Goal: Task Accomplishment & Management: Complete application form

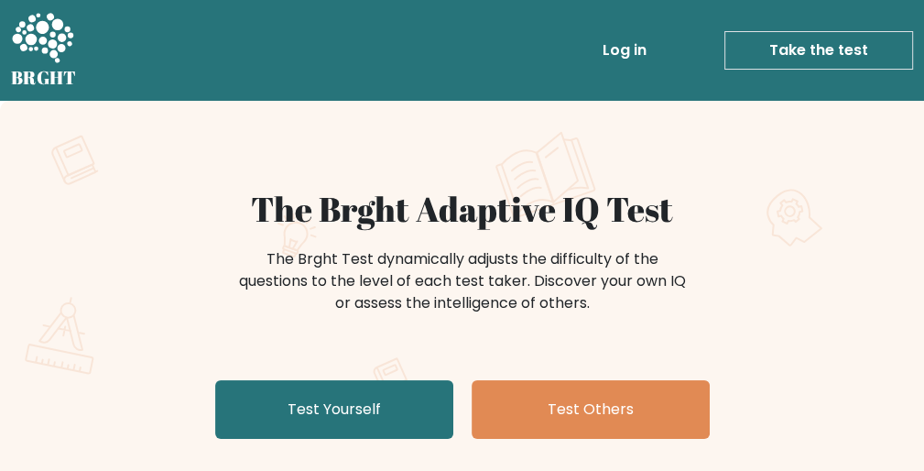
click at [316, 397] on link "Test Yourself" at bounding box center [334, 409] width 238 height 59
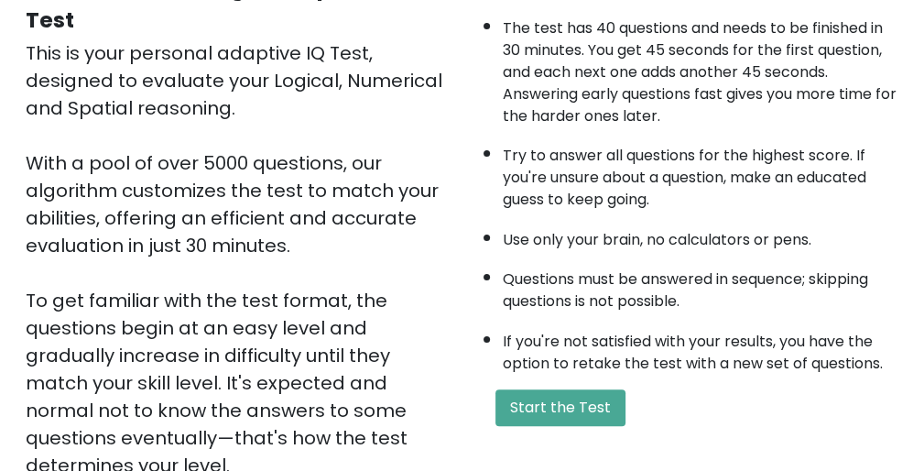
scroll to position [216, 0]
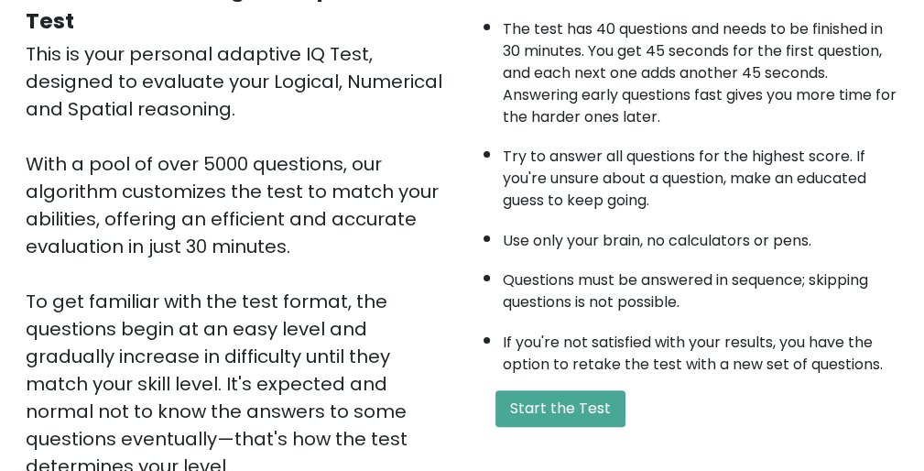
click at [553, 390] on button "Start the Test" at bounding box center [560, 408] width 130 height 37
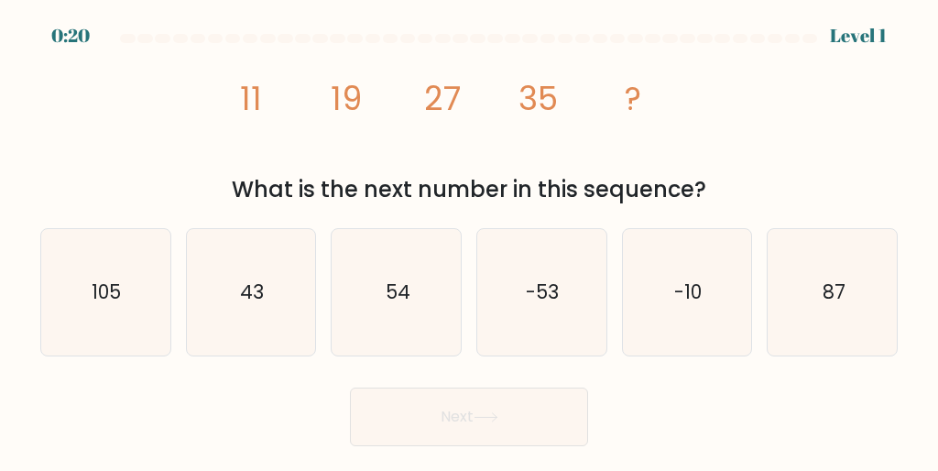
click at [254, 281] on text "43" at bounding box center [252, 291] width 24 height 27
click at [469, 240] on input "b. 43" at bounding box center [469, 237] width 1 height 5
radio input "true"
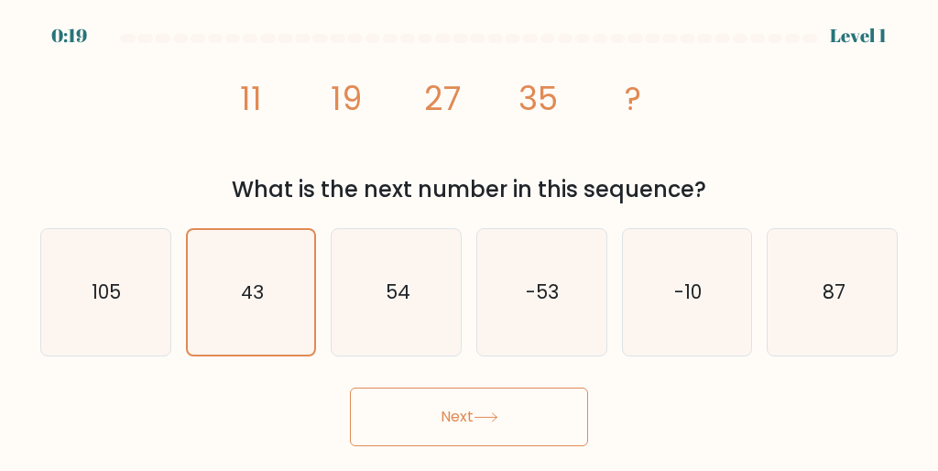
click at [508, 418] on button "Next" at bounding box center [469, 416] width 238 height 59
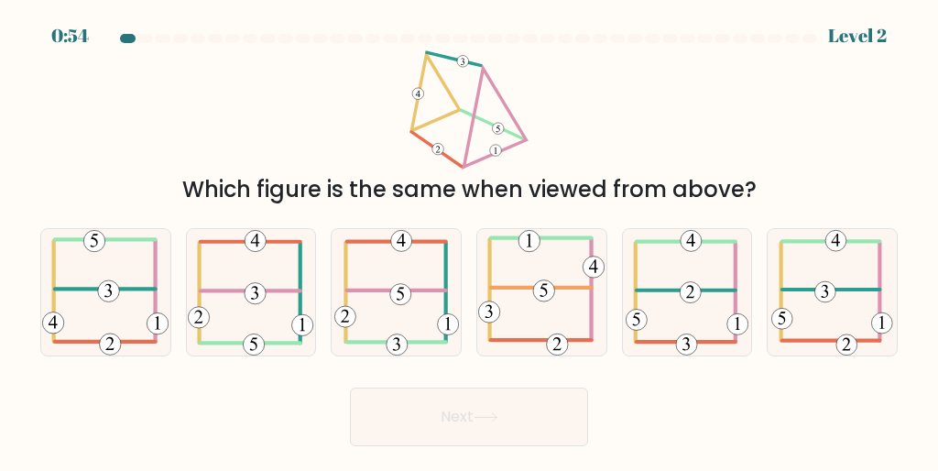
click at [826, 278] on icon at bounding box center [831, 292] width 121 height 126
click at [470, 240] on input "f." at bounding box center [469, 237] width 1 height 5
radio input "true"
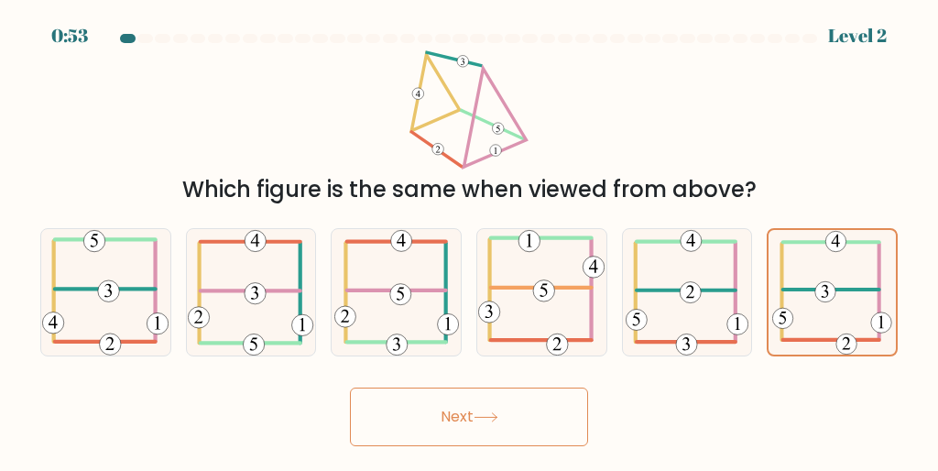
click at [503, 399] on button "Next" at bounding box center [469, 416] width 238 height 59
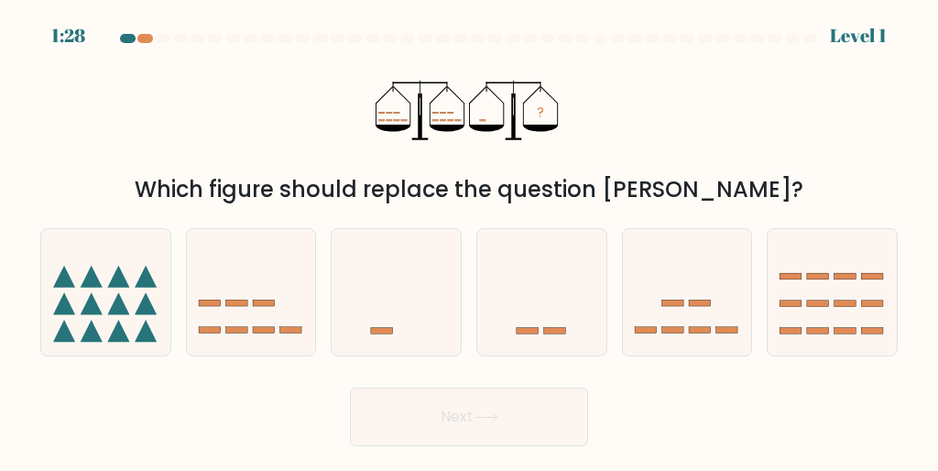
click at [391, 275] on icon at bounding box center [396, 291] width 129 height 107
click at [469, 240] on input "c." at bounding box center [469, 237] width 1 height 5
radio input "true"
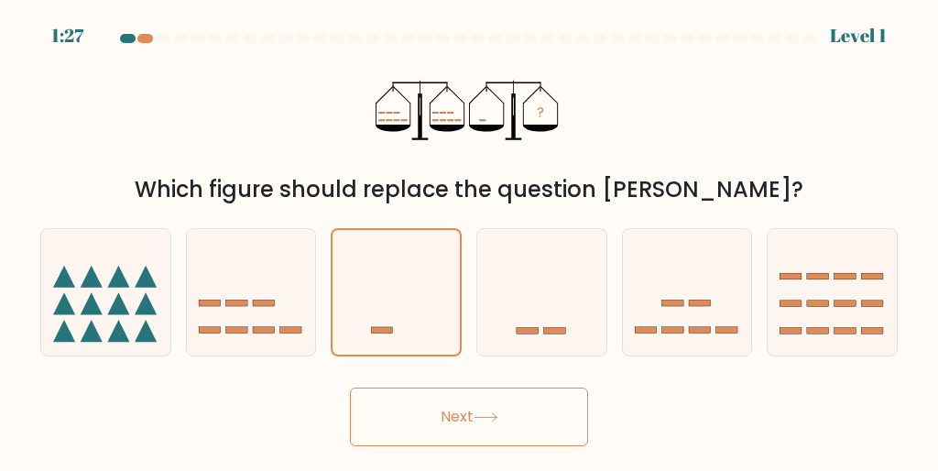
click at [495, 417] on icon at bounding box center [485, 417] width 22 height 8
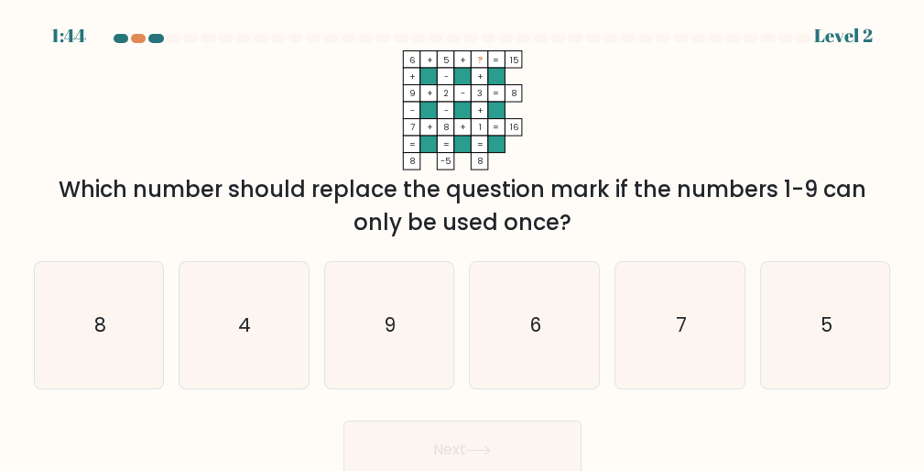
click at [260, 315] on icon "4" at bounding box center [243, 325] width 126 height 126
click at [463, 240] on input "b. 4" at bounding box center [463, 237] width 1 height 5
radio input "true"
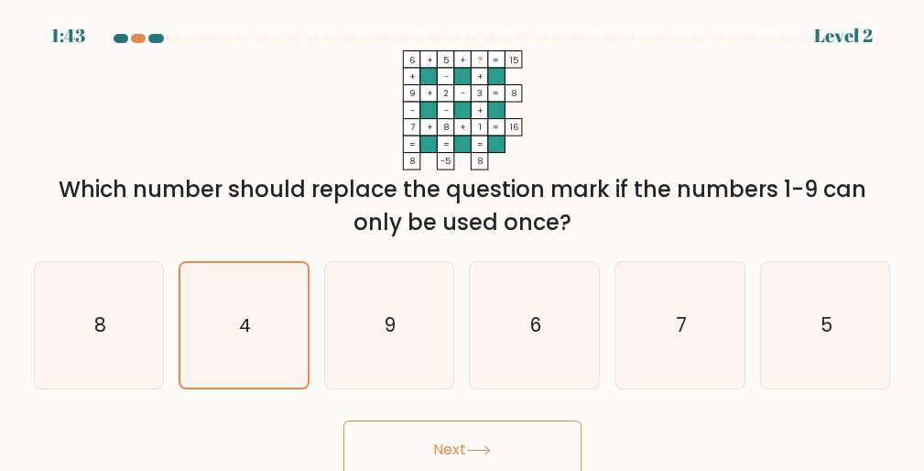
click at [498, 442] on button "Next" at bounding box center [462, 449] width 238 height 59
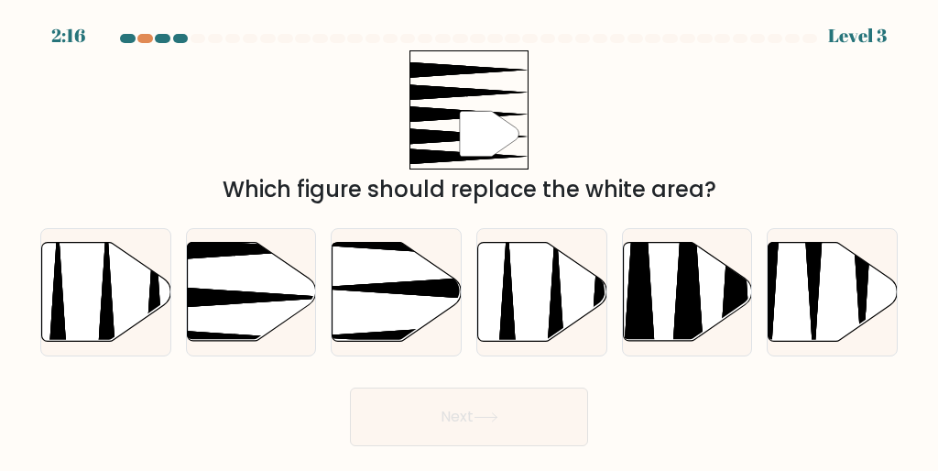
click at [242, 286] on icon at bounding box center [251, 291] width 129 height 99
click at [469, 240] on input "b." at bounding box center [469, 237] width 1 height 5
radio input "true"
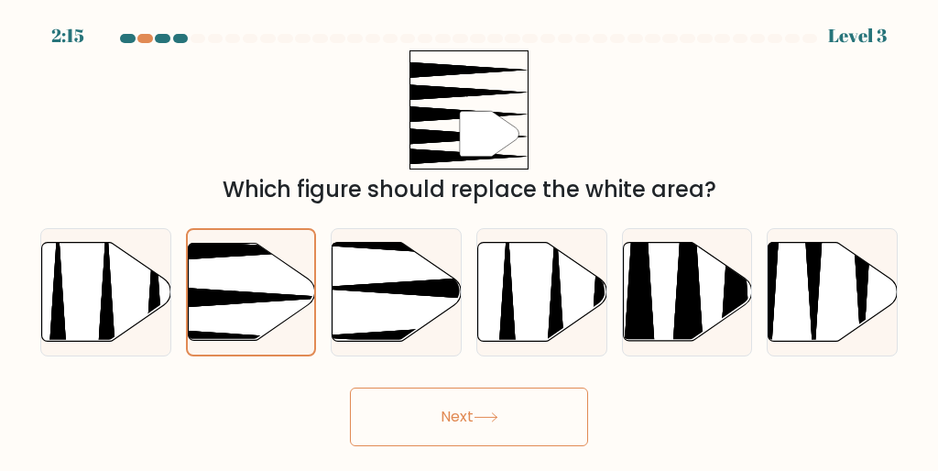
click at [537, 404] on button "Next" at bounding box center [469, 416] width 238 height 59
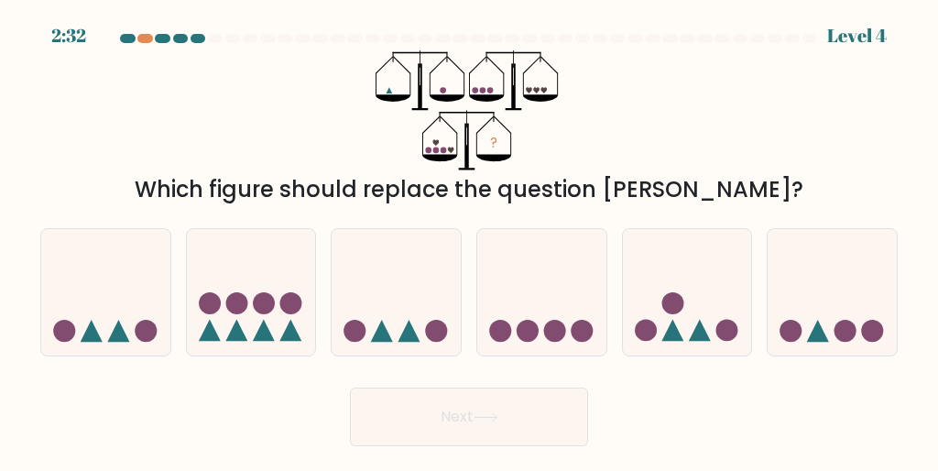
click at [238, 325] on icon at bounding box center [236, 331] width 22 height 22
click at [469, 240] on input "b." at bounding box center [469, 237] width 1 height 5
radio input "true"
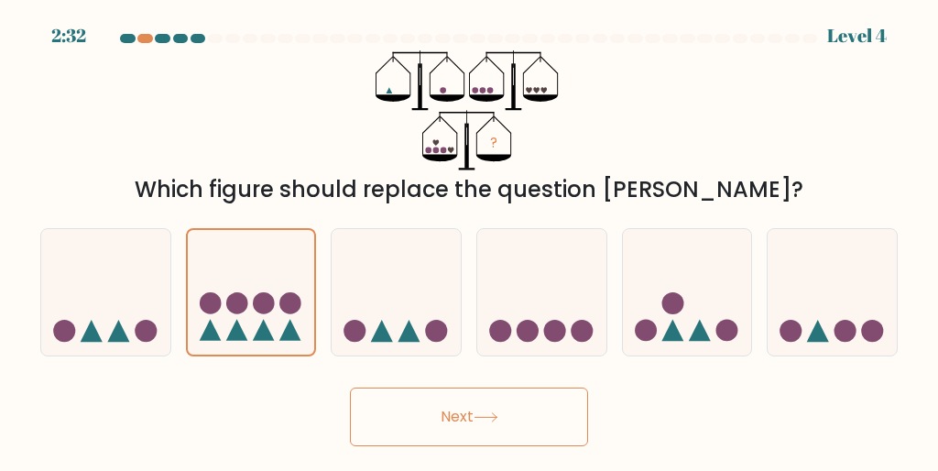
click at [517, 424] on button "Next" at bounding box center [469, 416] width 238 height 59
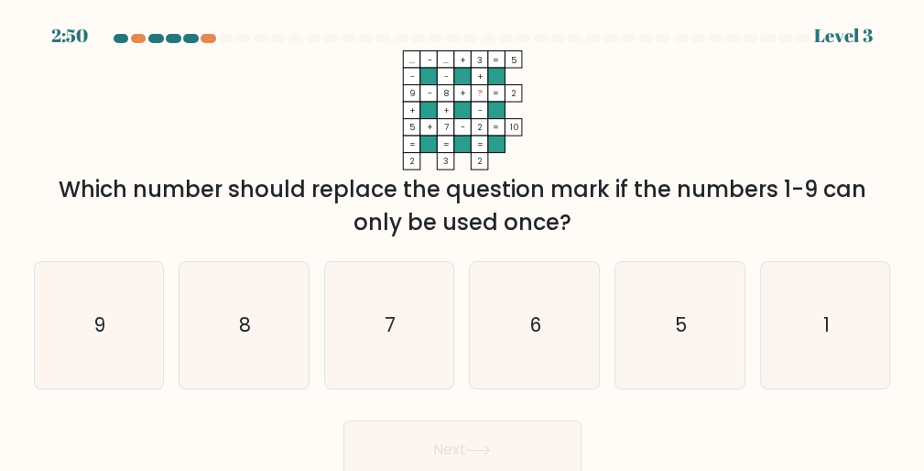
click at [826, 312] on text "1" at bounding box center [826, 324] width 6 height 27
click at [463, 240] on input "f. 1" at bounding box center [463, 237] width 1 height 5
radio input "true"
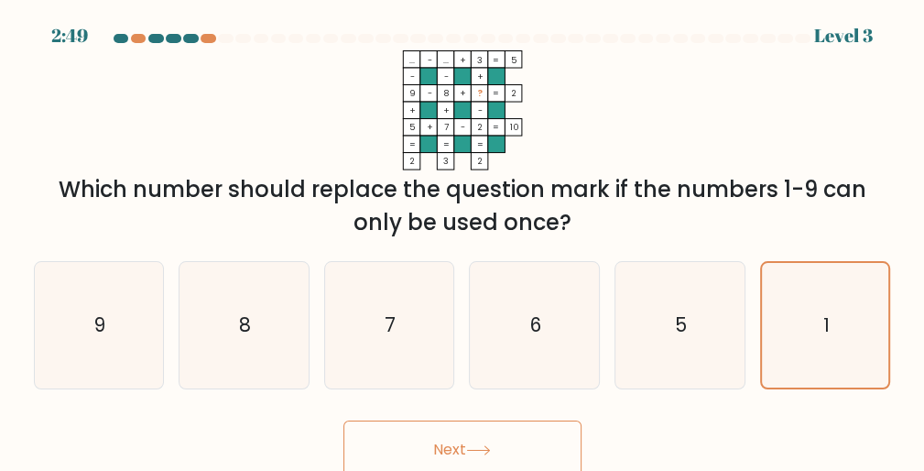
click at [487, 423] on button "Next" at bounding box center [462, 449] width 238 height 59
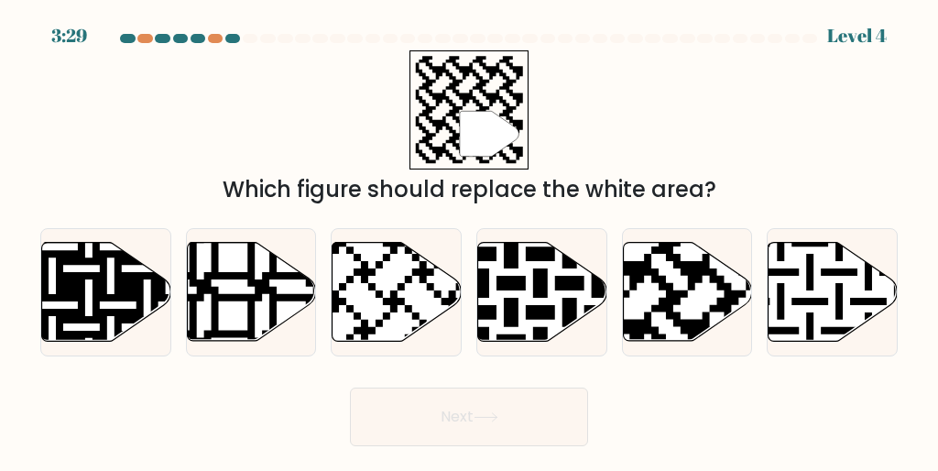
click at [659, 293] on icon at bounding box center [687, 291] width 129 height 99
click at [470, 240] on input "e." at bounding box center [469, 237] width 1 height 5
radio input "true"
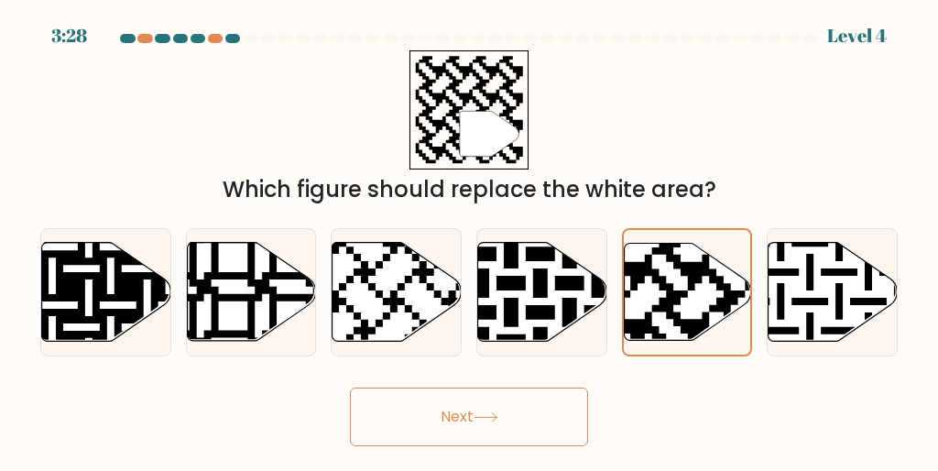
click at [498, 414] on icon at bounding box center [486, 417] width 25 height 10
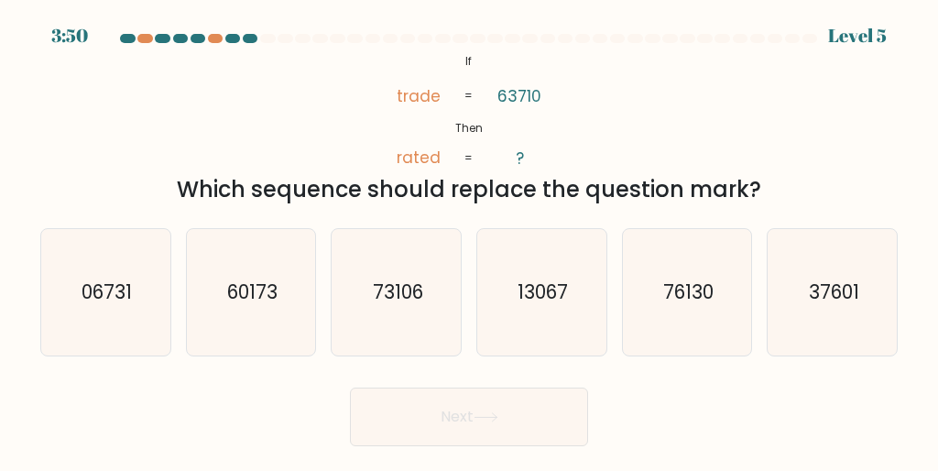
click at [813, 294] on text "37601" at bounding box center [833, 291] width 50 height 27
click at [470, 240] on input "f. 37601" at bounding box center [469, 237] width 1 height 5
radio input "true"
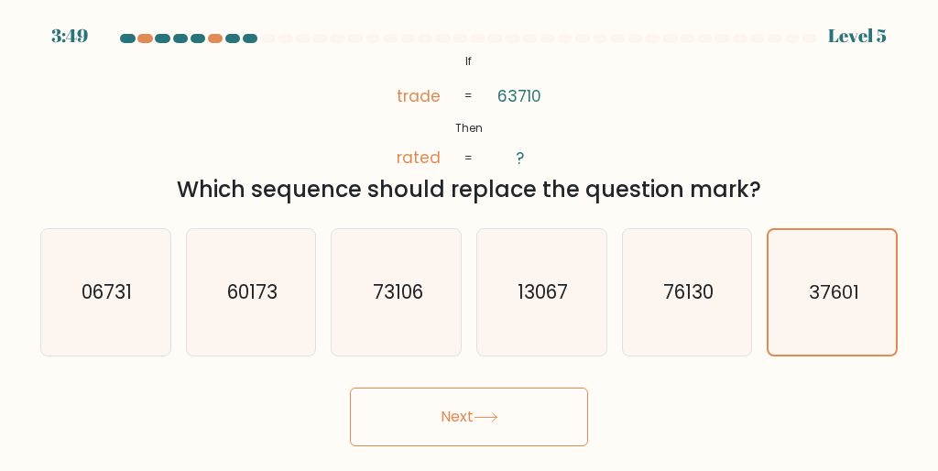
click at [501, 399] on button "Next" at bounding box center [469, 416] width 238 height 59
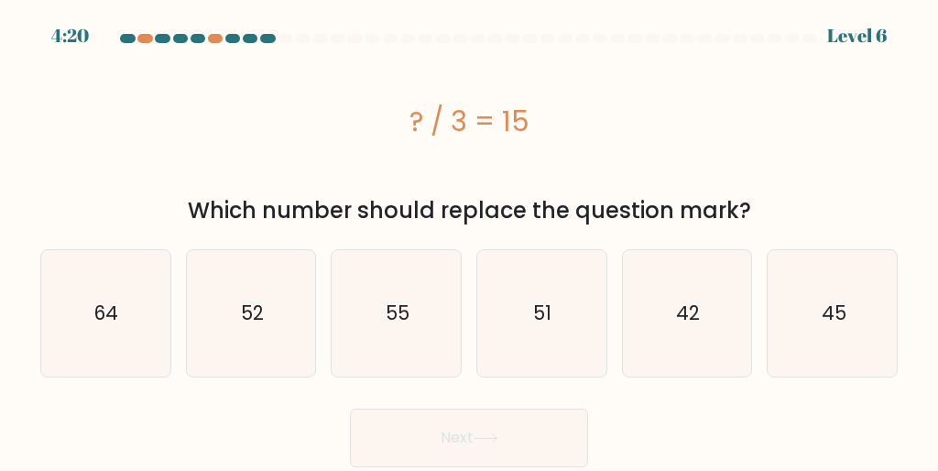
click at [824, 308] on text "45" at bounding box center [833, 312] width 25 height 27
click at [470, 240] on input "f. 45" at bounding box center [469, 237] width 1 height 5
radio input "true"
click at [467, 439] on button "Next" at bounding box center [469, 437] width 238 height 59
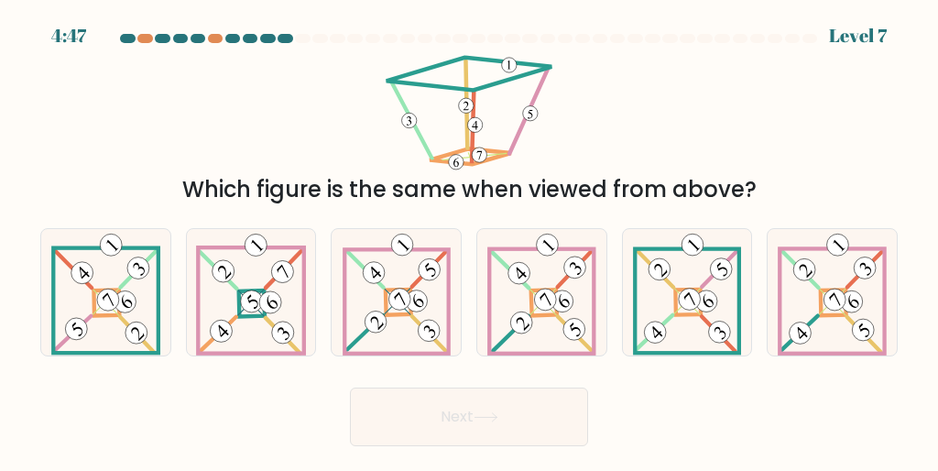
click at [97, 304] on icon at bounding box center [106, 292] width 110 height 126
click at [469, 240] on input "a." at bounding box center [469, 237] width 1 height 5
radio input "true"
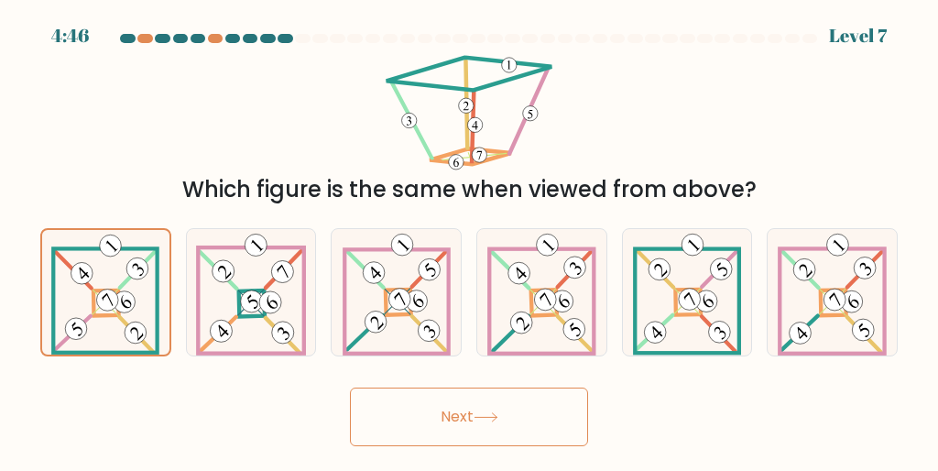
click at [484, 413] on icon at bounding box center [486, 417] width 25 height 10
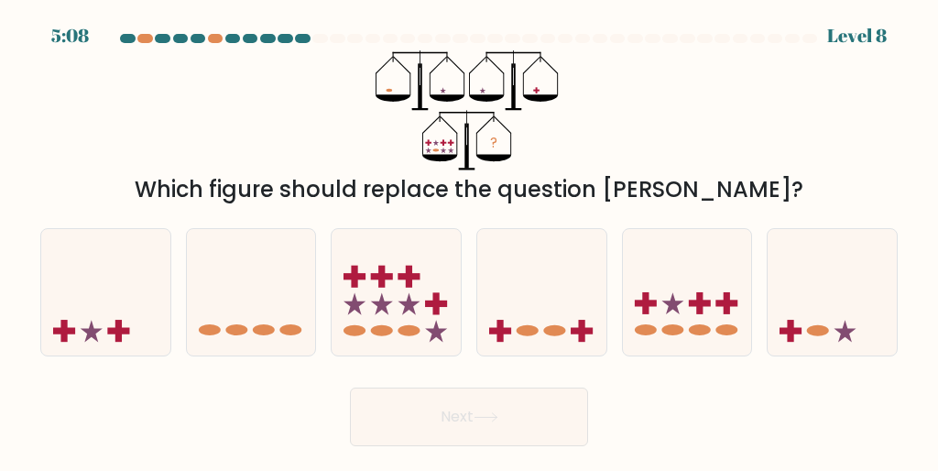
click at [383, 289] on icon at bounding box center [396, 291] width 129 height 107
click at [469, 240] on input "c." at bounding box center [469, 237] width 1 height 5
radio input "true"
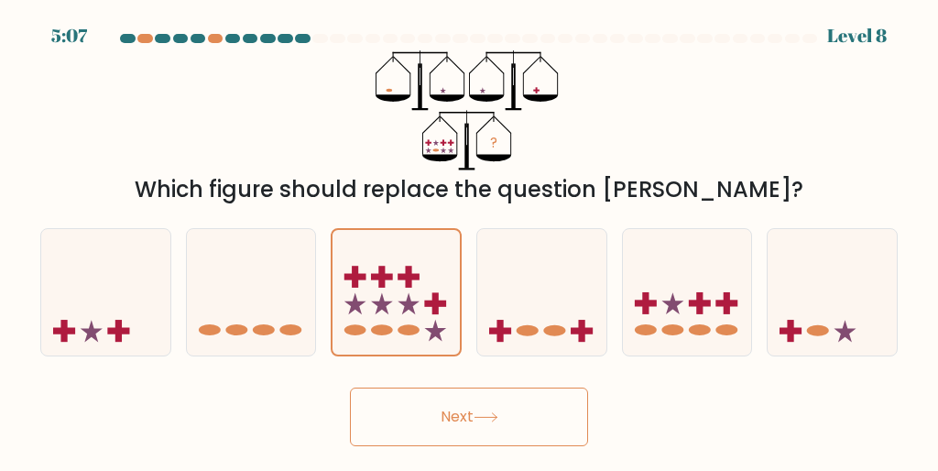
click at [474, 404] on button "Next" at bounding box center [469, 416] width 238 height 59
click at [498, 412] on icon at bounding box center [486, 417] width 25 height 10
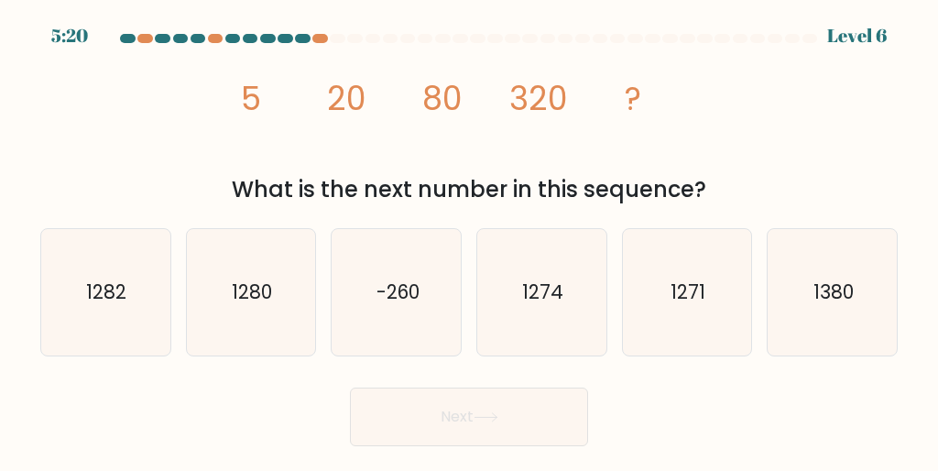
click at [260, 293] on text "1280" at bounding box center [252, 291] width 40 height 27
click at [469, 240] on input "b. 1280" at bounding box center [469, 237] width 1 height 5
radio input "true"
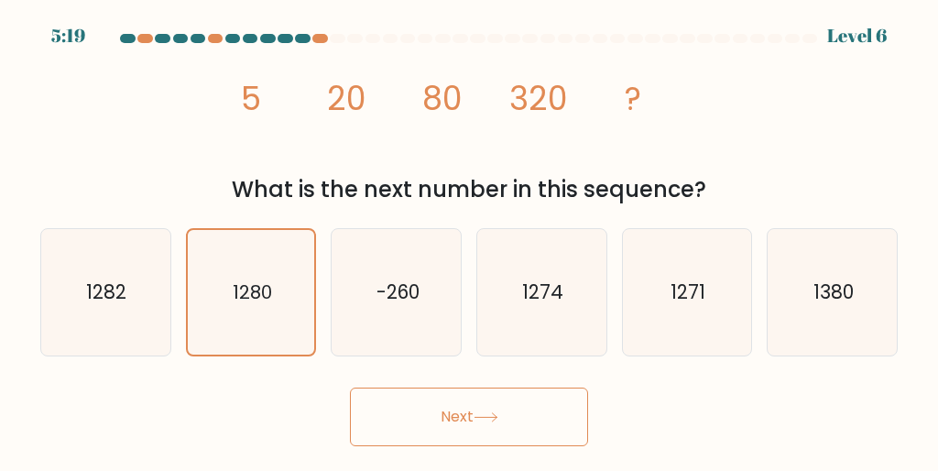
click at [495, 402] on button "Next" at bounding box center [469, 416] width 238 height 59
click at [503, 396] on button "Next" at bounding box center [469, 416] width 238 height 59
click at [496, 418] on icon at bounding box center [486, 417] width 25 height 10
click at [505, 397] on button "Next" at bounding box center [469, 416] width 238 height 59
click at [493, 414] on icon at bounding box center [486, 417] width 25 height 10
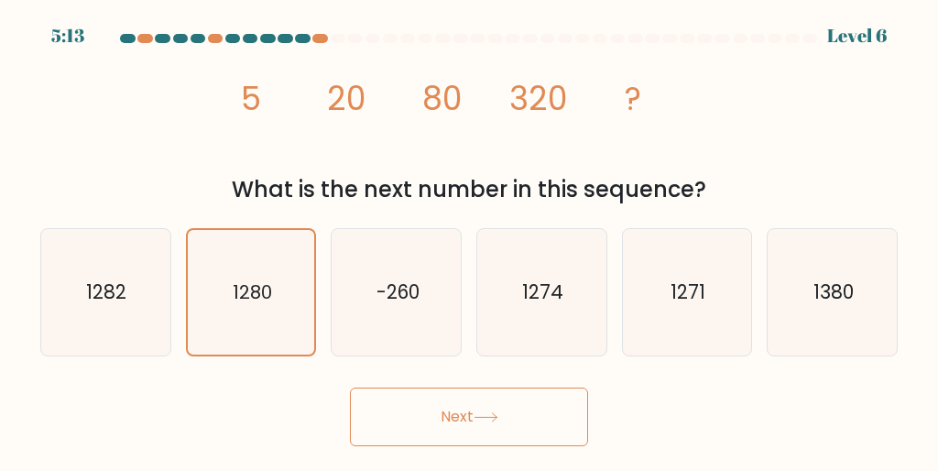
click at [505, 420] on button "Next" at bounding box center [469, 416] width 238 height 59
click at [425, 413] on button "Next" at bounding box center [469, 416] width 238 height 59
click at [426, 411] on button "Next" at bounding box center [469, 416] width 238 height 59
click at [434, 409] on button "Next" at bounding box center [469, 416] width 238 height 59
click at [455, 393] on button "Next" at bounding box center [469, 416] width 238 height 59
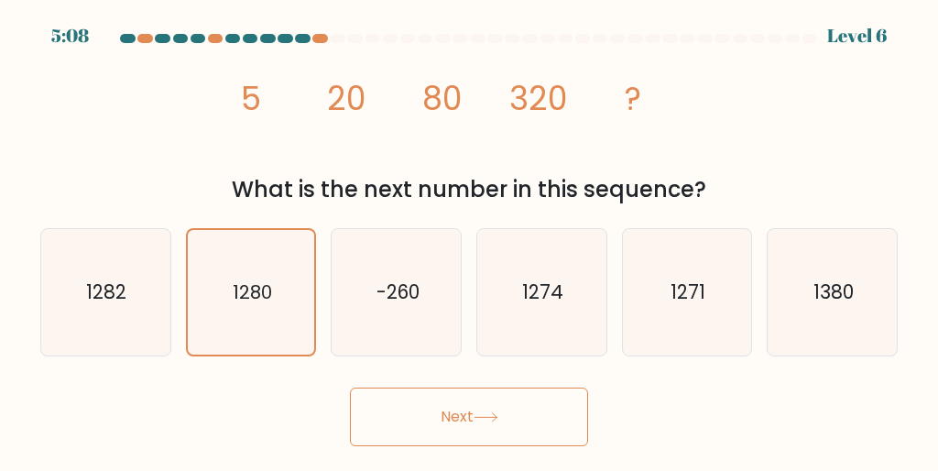
click at [465, 399] on button "Next" at bounding box center [469, 416] width 238 height 59
click at [477, 402] on button "Next" at bounding box center [469, 416] width 238 height 59
click at [484, 409] on button "Next" at bounding box center [469, 416] width 238 height 59
click at [498, 420] on icon at bounding box center [486, 417] width 25 height 10
click at [515, 407] on button "Next" at bounding box center [469, 416] width 238 height 59
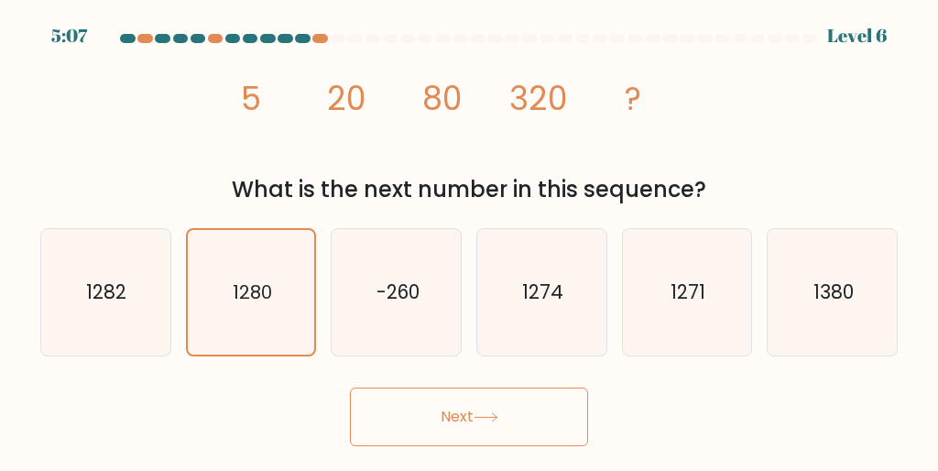
click at [503, 403] on button "Next" at bounding box center [469, 416] width 238 height 59
click at [506, 417] on button "Next" at bounding box center [469, 416] width 238 height 59
click at [513, 407] on button "Next" at bounding box center [469, 416] width 238 height 59
click at [508, 401] on button "Next" at bounding box center [469, 416] width 238 height 59
click at [503, 395] on button "Next" at bounding box center [469, 416] width 238 height 59
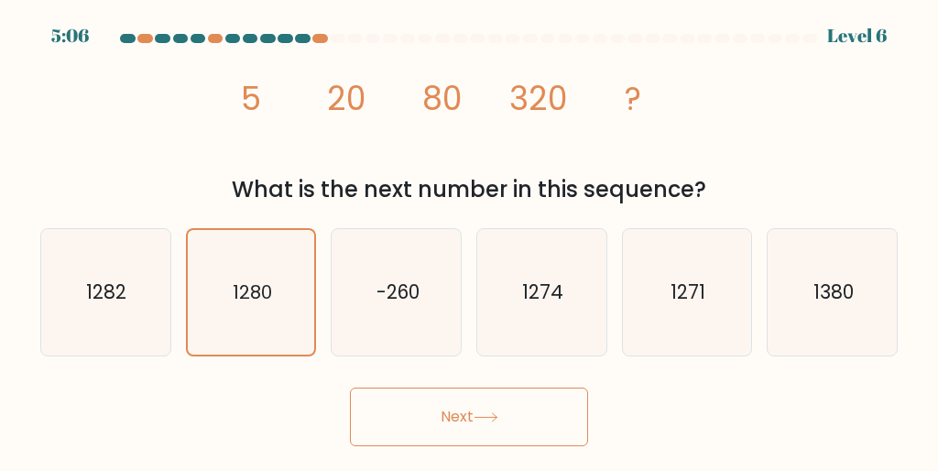
click at [417, 399] on button "Next" at bounding box center [469, 416] width 238 height 59
click at [514, 392] on button "Next" at bounding box center [469, 416] width 238 height 59
click at [425, 402] on button "Next" at bounding box center [469, 416] width 238 height 59
click at [503, 410] on button "Next" at bounding box center [469, 416] width 238 height 59
click at [480, 422] on button "Next" at bounding box center [469, 416] width 238 height 59
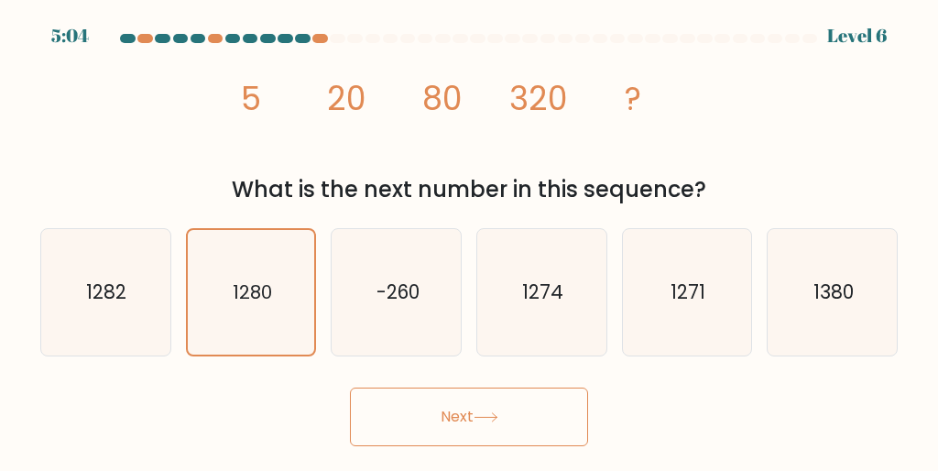
click at [464, 420] on button "Next" at bounding box center [469, 416] width 238 height 59
click at [440, 418] on button "Next" at bounding box center [469, 416] width 238 height 59
click at [465, 408] on button "Next" at bounding box center [469, 416] width 238 height 59
click at [465, 406] on button "Next" at bounding box center [469, 416] width 238 height 59
click at [485, 419] on icon at bounding box center [486, 417] width 25 height 10
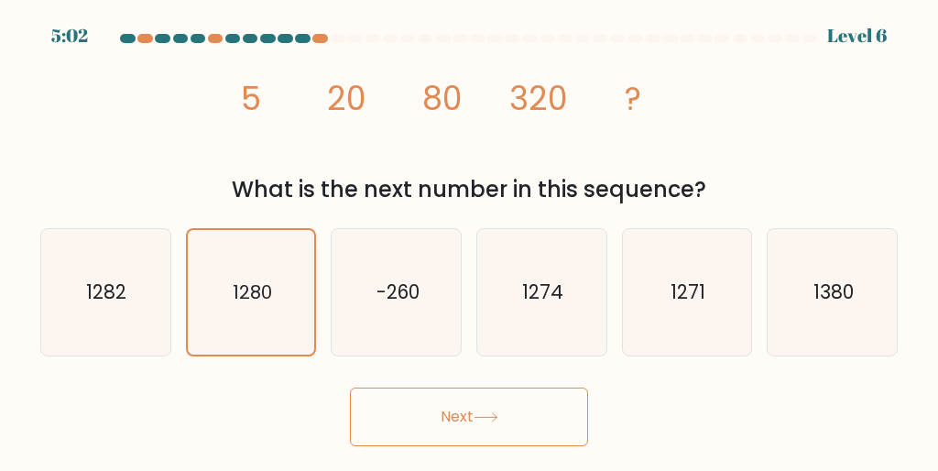
click at [498, 413] on icon at bounding box center [486, 417] width 25 height 10
click at [520, 397] on button "Next" at bounding box center [469, 416] width 238 height 59
click at [537, 394] on button "Next" at bounding box center [469, 416] width 238 height 59
click at [278, 274] on icon "1280" at bounding box center [251, 292] width 125 height 125
click at [469, 240] on input "b. 1280" at bounding box center [469, 237] width 1 height 5
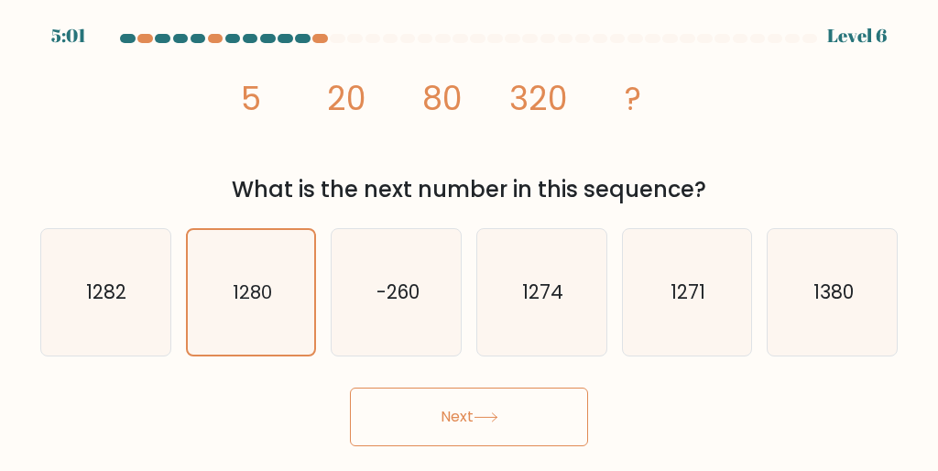
click at [475, 426] on button "Next" at bounding box center [469, 416] width 238 height 59
click at [480, 408] on button "Next" at bounding box center [469, 416] width 238 height 59
click at [489, 412] on icon at bounding box center [486, 417] width 25 height 10
click at [484, 415] on icon at bounding box center [486, 417] width 25 height 10
click at [498, 419] on icon at bounding box center [486, 417] width 25 height 10
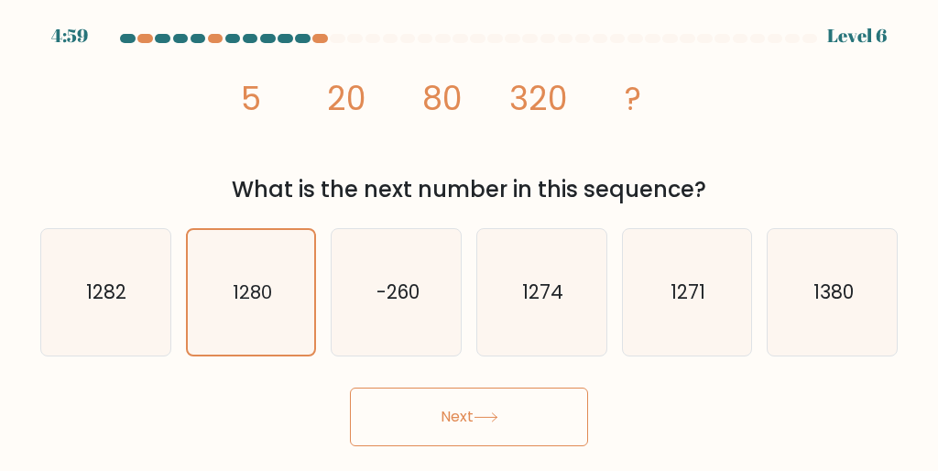
click at [491, 441] on button "Next" at bounding box center [469, 416] width 238 height 59
click at [498, 419] on icon at bounding box center [486, 417] width 25 height 10
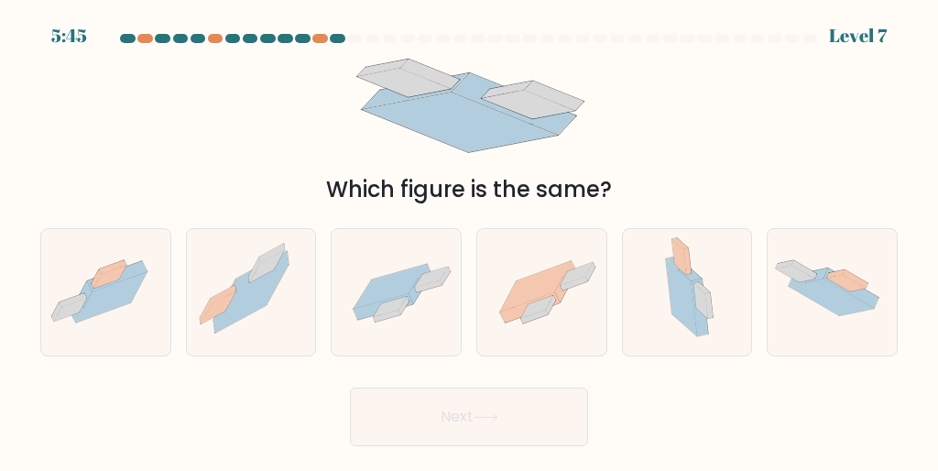
click at [511, 400] on button "Next" at bounding box center [469, 416] width 238 height 59
click at [524, 395] on button "Next" at bounding box center [469, 416] width 238 height 59
click at [656, 374] on form at bounding box center [469, 240] width 938 height 412
click at [407, 311] on icon at bounding box center [396, 291] width 129 height 89
click at [469, 240] on input "c." at bounding box center [469, 237] width 1 height 5
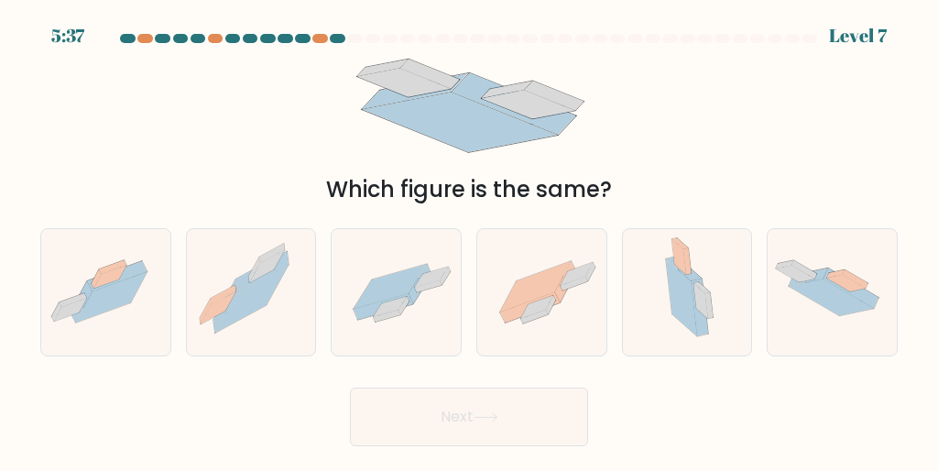
radio input "true"
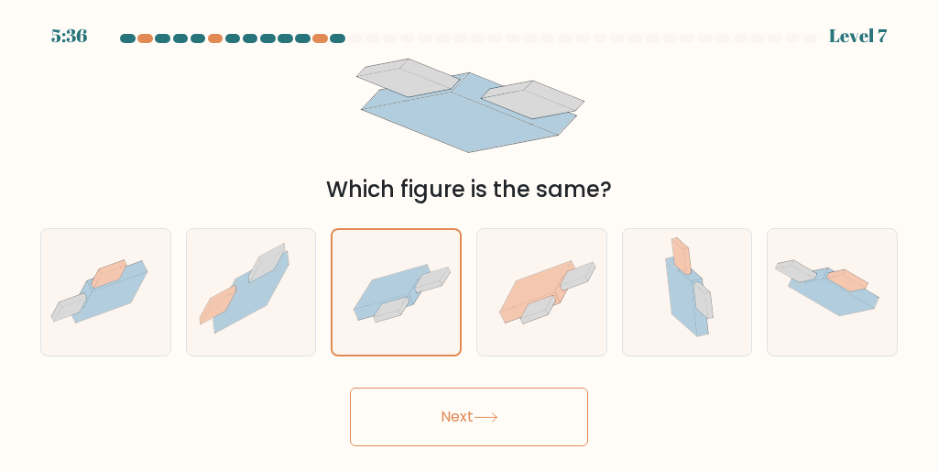
click at [491, 410] on button "Next" at bounding box center [469, 416] width 238 height 59
click at [441, 412] on button "Next" at bounding box center [469, 416] width 238 height 59
click at [475, 414] on button "Next" at bounding box center [469, 416] width 238 height 59
click at [494, 407] on button "Next" at bounding box center [469, 416] width 238 height 59
click at [517, 417] on button "Next" at bounding box center [469, 416] width 238 height 59
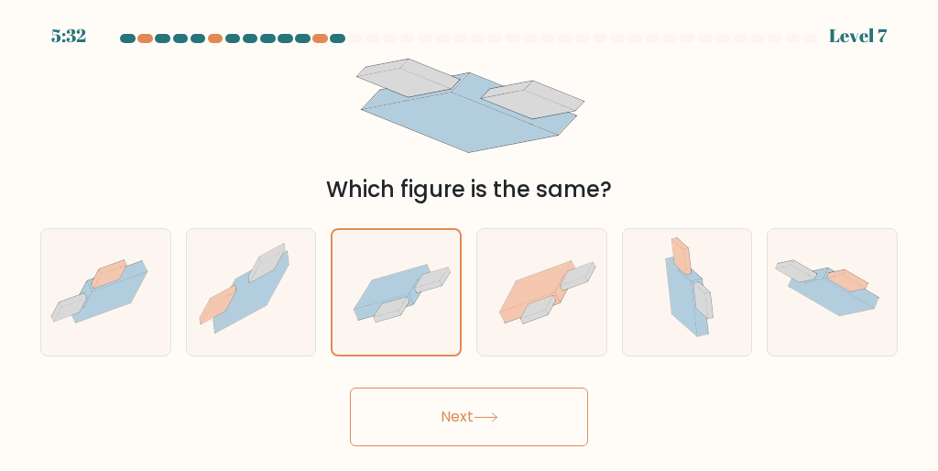
click at [503, 410] on button "Next" at bounding box center [469, 416] width 238 height 59
click at [496, 406] on button "Next" at bounding box center [469, 416] width 238 height 59
click at [487, 420] on icon at bounding box center [486, 417] width 25 height 10
click at [498, 410] on button "Next" at bounding box center [469, 416] width 238 height 59
click at [522, 397] on button "Next" at bounding box center [469, 416] width 238 height 59
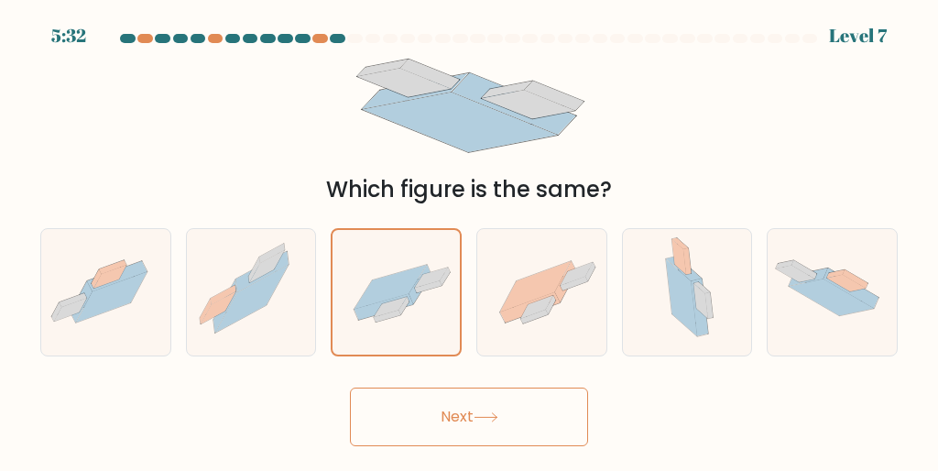
click at [525, 404] on button "Next" at bounding box center [469, 416] width 238 height 59
click at [530, 414] on button "Next" at bounding box center [469, 416] width 238 height 59
click at [539, 354] on div at bounding box center [541, 292] width 131 height 128
click at [470, 240] on input "d." at bounding box center [469, 237] width 1 height 5
radio input "true"
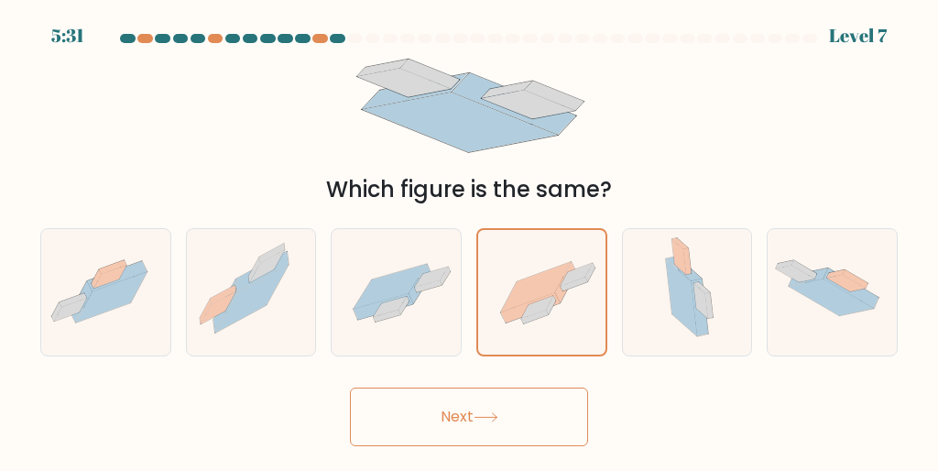
click at [454, 420] on button "Next" at bounding box center [469, 416] width 238 height 59
click at [462, 411] on button "Next" at bounding box center [469, 416] width 238 height 59
click at [397, 294] on icon at bounding box center [390, 286] width 73 height 45
click at [469, 240] on input "c." at bounding box center [469, 237] width 1 height 5
radio input "true"
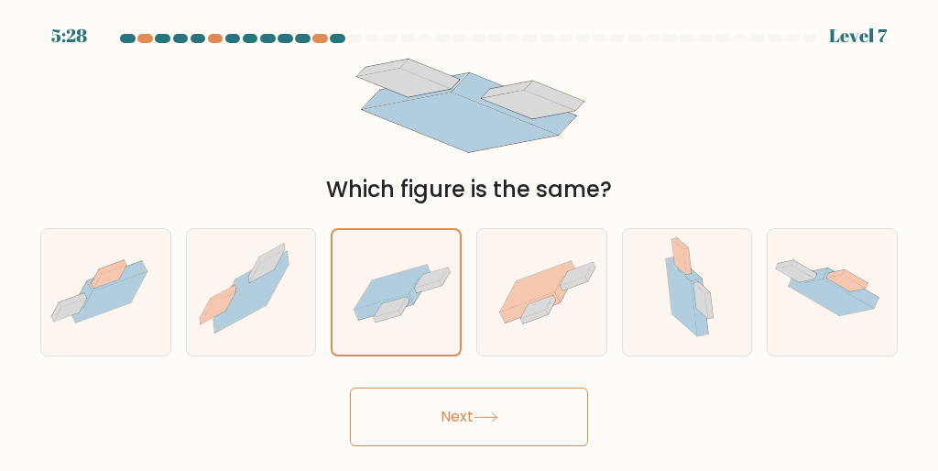
click at [452, 401] on button "Next" at bounding box center [469, 416] width 238 height 59
click at [462, 405] on button "Next" at bounding box center [469, 416] width 238 height 59
click at [468, 407] on button "Next" at bounding box center [469, 416] width 238 height 59
click at [472, 416] on button "Next" at bounding box center [469, 416] width 238 height 59
click at [465, 418] on button "Next" at bounding box center [469, 416] width 238 height 59
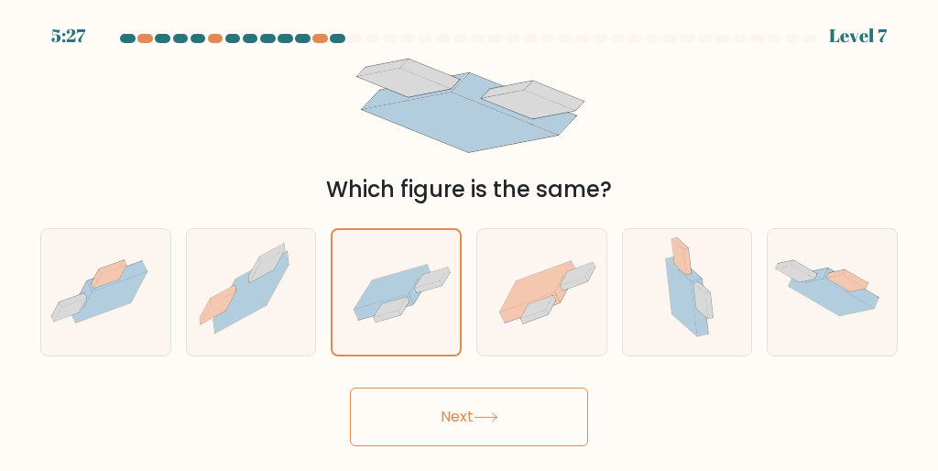
click at [467, 414] on button "Next" at bounding box center [469, 416] width 238 height 59
click at [465, 419] on button "Next" at bounding box center [469, 416] width 238 height 59
click at [386, 304] on icon at bounding box center [390, 307] width 33 height 20
click at [469, 240] on input "c." at bounding box center [469, 237] width 1 height 5
click at [467, 414] on button "Next" at bounding box center [469, 416] width 238 height 59
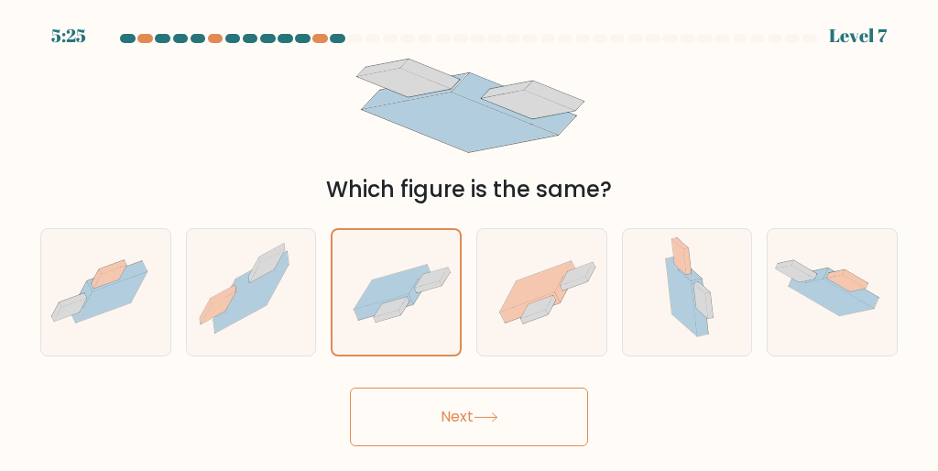
click at [472, 417] on button "Next" at bounding box center [469, 416] width 238 height 59
click at [479, 417] on icon at bounding box center [486, 417] width 25 height 10
click at [491, 417] on icon at bounding box center [485, 417] width 22 height 8
click at [493, 407] on button "Next" at bounding box center [469, 416] width 238 height 59
click at [508, 402] on button "Next" at bounding box center [469, 416] width 238 height 59
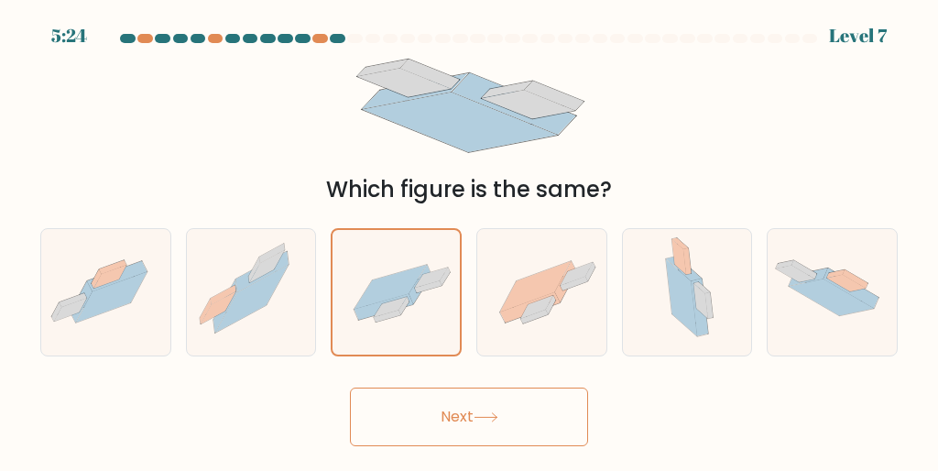
click at [514, 399] on button "Next" at bounding box center [469, 416] width 238 height 59
click at [509, 415] on button "Next" at bounding box center [469, 416] width 238 height 59
click at [497, 422] on button "Next" at bounding box center [469, 416] width 238 height 59
click at [510, 405] on button "Next" at bounding box center [469, 416] width 238 height 59
click at [517, 414] on button "Next" at bounding box center [469, 416] width 238 height 59
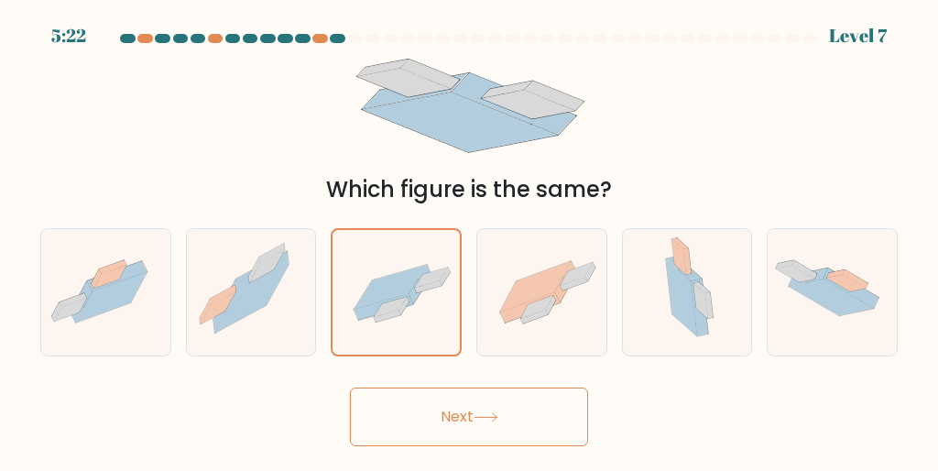
click at [511, 418] on button "Next" at bounding box center [469, 416] width 238 height 59
click at [497, 406] on button "Next" at bounding box center [469, 416] width 238 height 59
click at [447, 418] on button "Next" at bounding box center [469, 416] width 238 height 59
click at [485, 398] on button "Next" at bounding box center [469, 416] width 238 height 59
click at [482, 347] on div at bounding box center [541, 292] width 131 height 128
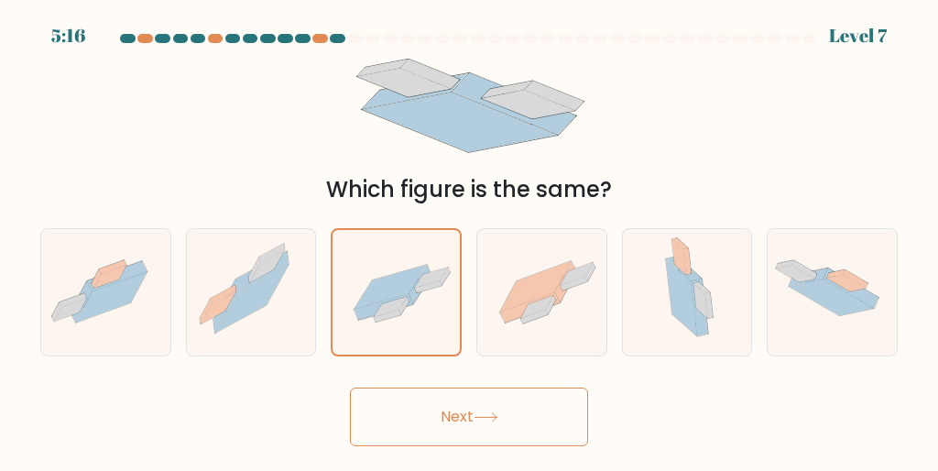
click at [470, 240] on input "d." at bounding box center [469, 237] width 1 height 5
radio input "true"
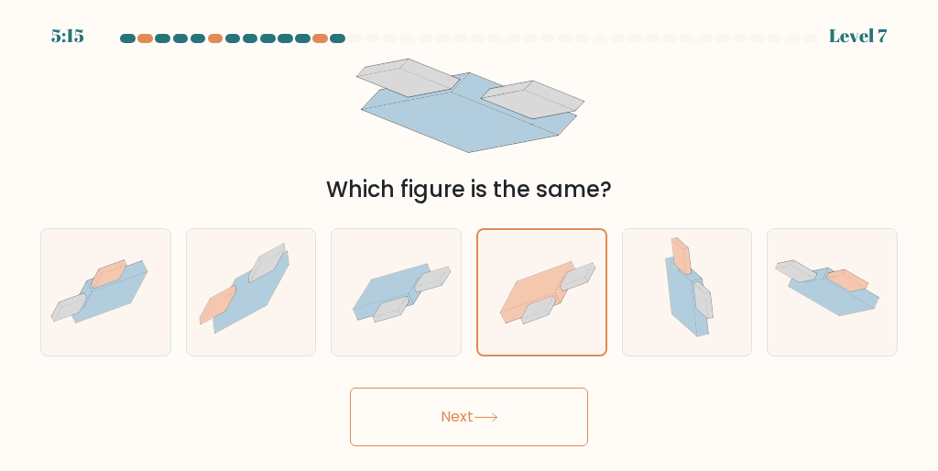
click at [336, 354] on div at bounding box center [396, 292] width 131 height 128
click at [469, 240] on input "c." at bounding box center [469, 237] width 1 height 5
radio input "true"
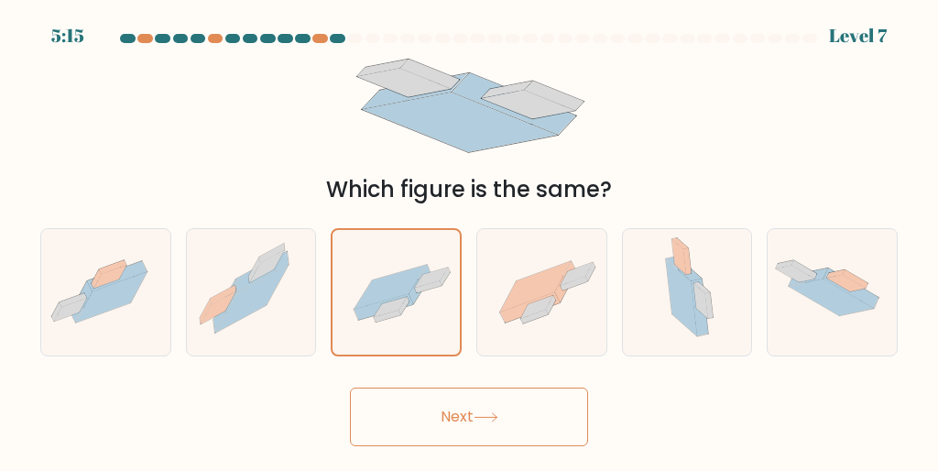
click at [472, 402] on button "Next" at bounding box center [469, 416] width 238 height 59
click at [493, 406] on button "Next" at bounding box center [469, 416] width 238 height 59
click at [498, 418] on icon at bounding box center [486, 417] width 25 height 10
click at [432, 407] on button "Next" at bounding box center [469, 416] width 238 height 59
click at [472, 407] on button "Next" at bounding box center [469, 416] width 238 height 59
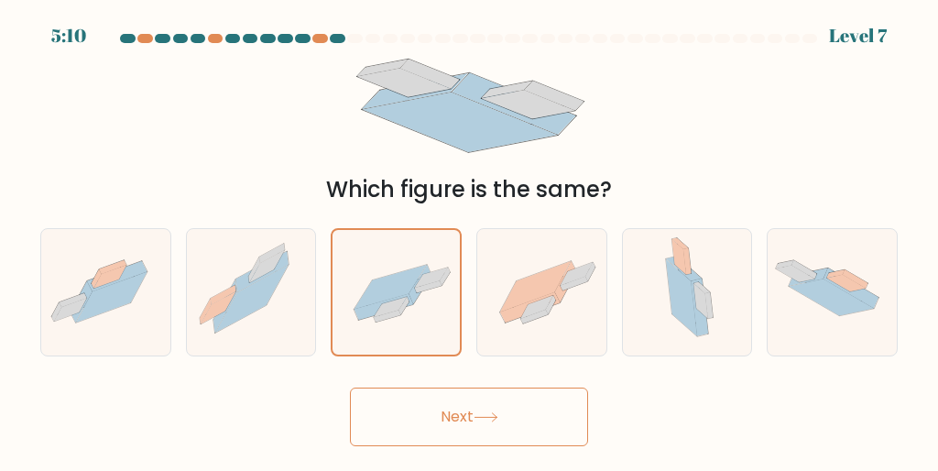
click at [484, 415] on icon at bounding box center [486, 417] width 25 height 10
click at [487, 413] on icon at bounding box center [486, 417] width 25 height 10
click at [485, 399] on button "Next" at bounding box center [469, 416] width 238 height 59
click at [484, 398] on button "Next" at bounding box center [469, 416] width 238 height 59
click at [487, 398] on button "Next" at bounding box center [469, 416] width 238 height 59
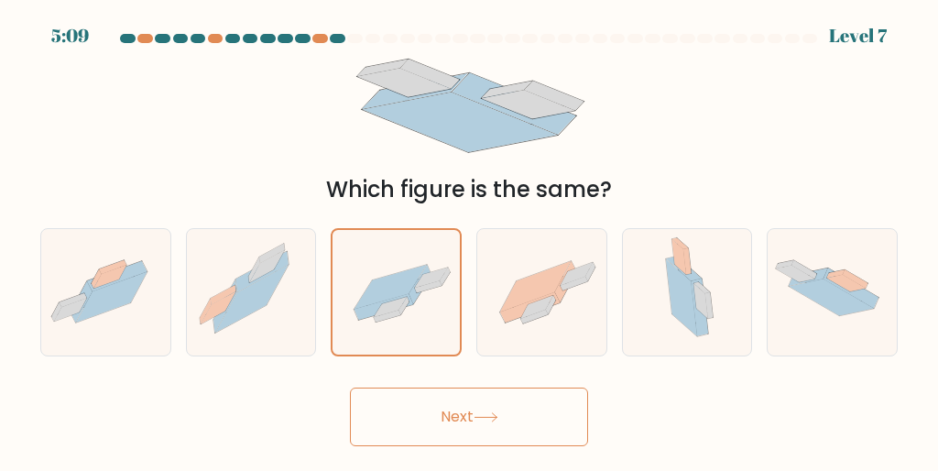
click at [487, 402] on button "Next" at bounding box center [469, 416] width 238 height 59
click at [503, 389] on button "Next" at bounding box center [469, 416] width 238 height 59
click at [497, 392] on button "Next" at bounding box center [469, 416] width 238 height 59
click at [499, 392] on button "Next" at bounding box center [469, 416] width 238 height 59
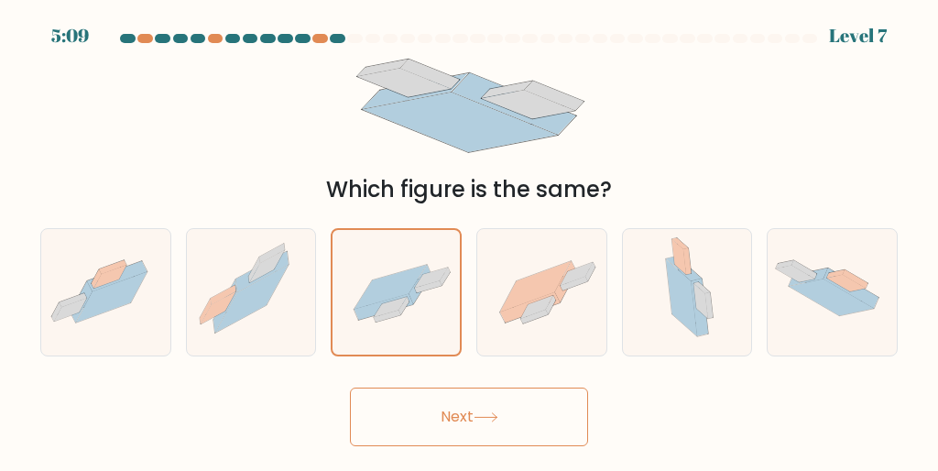
click at [493, 401] on button "Next" at bounding box center [469, 416] width 238 height 59
click at [491, 409] on button "Next" at bounding box center [469, 416] width 238 height 59
click at [487, 415] on icon at bounding box center [486, 417] width 25 height 10
click at [484, 415] on icon at bounding box center [486, 417] width 25 height 10
click at [477, 425] on button "Next" at bounding box center [469, 416] width 238 height 59
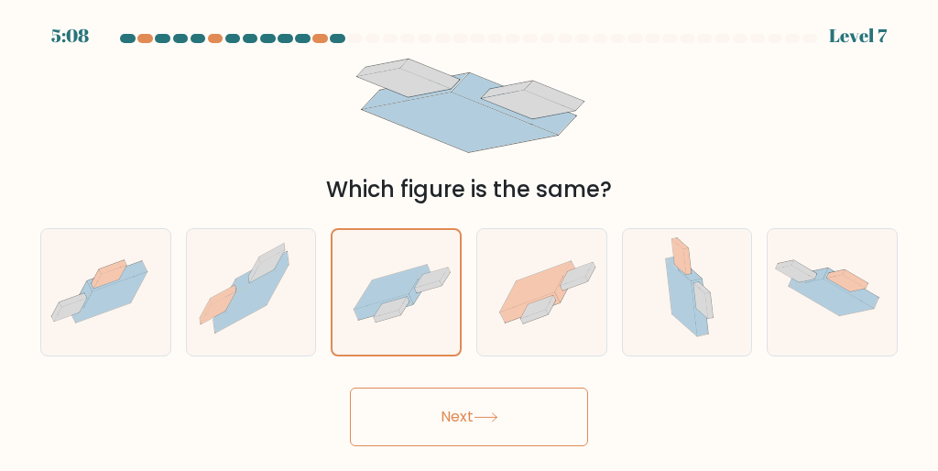
click at [473, 427] on button "Next" at bounding box center [469, 416] width 238 height 59
click at [477, 422] on button "Next" at bounding box center [469, 416] width 238 height 59
click at [479, 422] on button "Next" at bounding box center [469, 416] width 238 height 59
click at [481, 429] on button "Next" at bounding box center [469, 416] width 238 height 59
click at [481, 420] on icon at bounding box center [486, 417] width 25 height 10
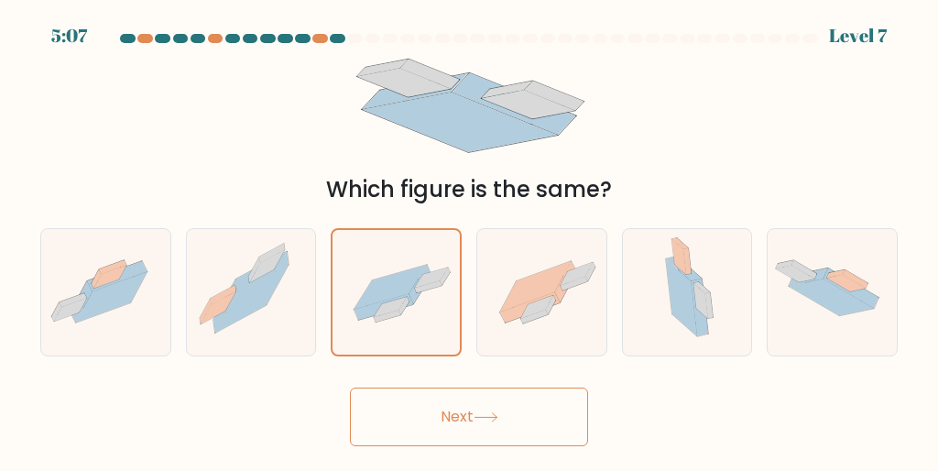
click at [484, 421] on icon at bounding box center [486, 417] width 25 height 10
click at [482, 426] on button "Next" at bounding box center [469, 416] width 238 height 59
click at [484, 422] on button "Next" at bounding box center [469, 416] width 238 height 59
click at [472, 418] on button "Next" at bounding box center [469, 416] width 238 height 59
click at [470, 411] on button "Next" at bounding box center [469, 416] width 238 height 59
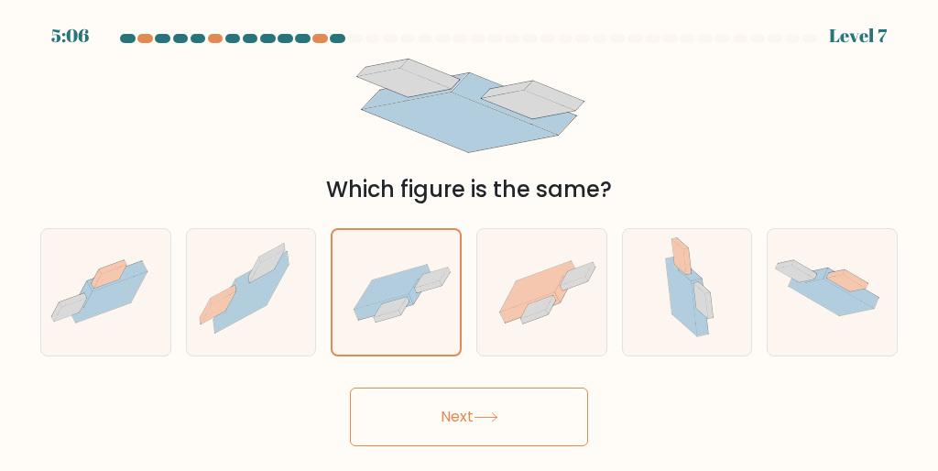
click at [465, 414] on button "Next" at bounding box center [469, 416] width 238 height 59
click at [456, 403] on button "Next" at bounding box center [469, 416] width 238 height 59
click at [448, 404] on button "Next" at bounding box center [469, 416] width 238 height 59
click at [451, 406] on button "Next" at bounding box center [469, 416] width 238 height 59
click at [469, 407] on button "Next" at bounding box center [469, 416] width 238 height 59
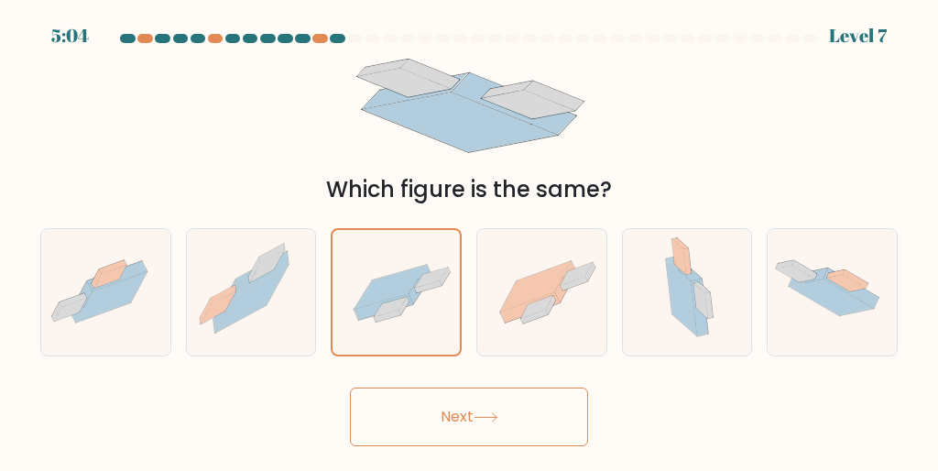
click at [474, 399] on button "Next" at bounding box center [469, 416] width 238 height 59
click at [475, 410] on button "Next" at bounding box center [469, 416] width 238 height 59
click at [480, 405] on button "Next" at bounding box center [469, 416] width 238 height 59
click at [479, 417] on icon at bounding box center [486, 417] width 25 height 10
click at [487, 442] on button "Next" at bounding box center [469, 416] width 238 height 59
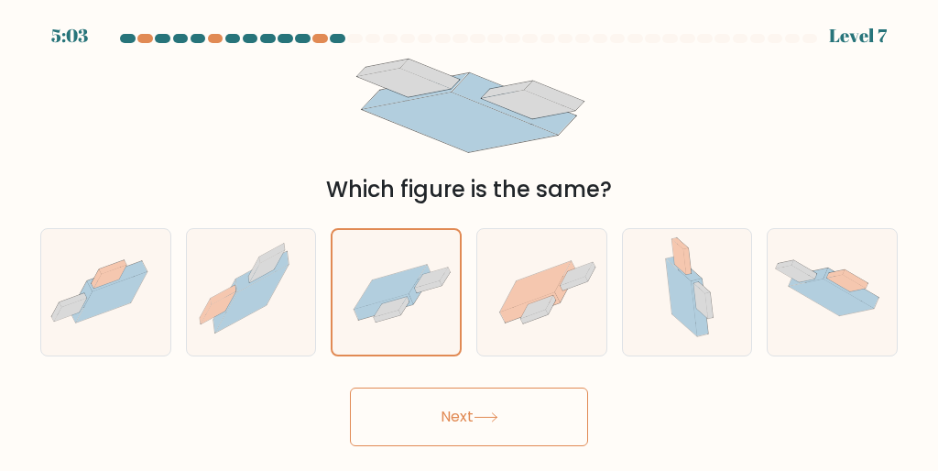
click at [480, 418] on icon at bounding box center [485, 417] width 22 height 8
click at [484, 414] on icon at bounding box center [486, 417] width 25 height 10
click at [481, 408] on button "Next" at bounding box center [469, 416] width 238 height 59
click at [477, 418] on icon at bounding box center [486, 417] width 25 height 10
click at [480, 414] on icon at bounding box center [486, 417] width 25 height 10
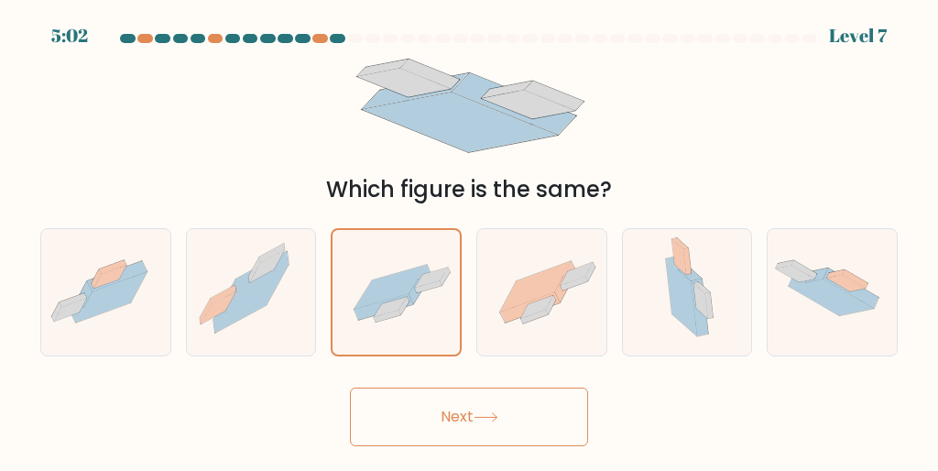
click at [495, 412] on icon at bounding box center [486, 417] width 25 height 10
click at [491, 404] on button "Next" at bounding box center [469, 416] width 238 height 59
click at [487, 403] on button "Next" at bounding box center [469, 416] width 238 height 59
click at [469, 423] on button "Next" at bounding box center [469, 416] width 238 height 59
click at [462, 425] on button "Next" at bounding box center [469, 416] width 238 height 59
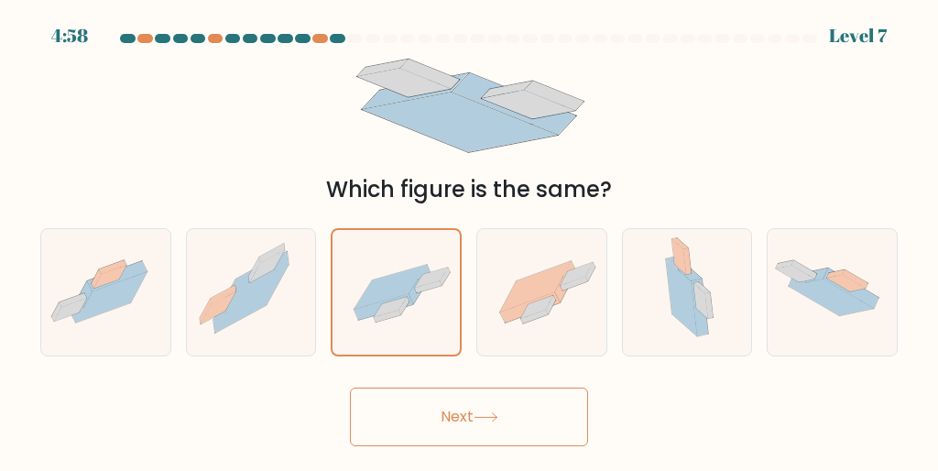
click at [468, 426] on button "Next" at bounding box center [469, 416] width 238 height 59
click at [481, 420] on icon at bounding box center [486, 417] width 25 height 10
click at [495, 415] on icon at bounding box center [486, 417] width 25 height 10
click at [491, 424] on button "Next" at bounding box center [469, 416] width 238 height 59
click at [473, 442] on button "Next" at bounding box center [469, 416] width 238 height 59
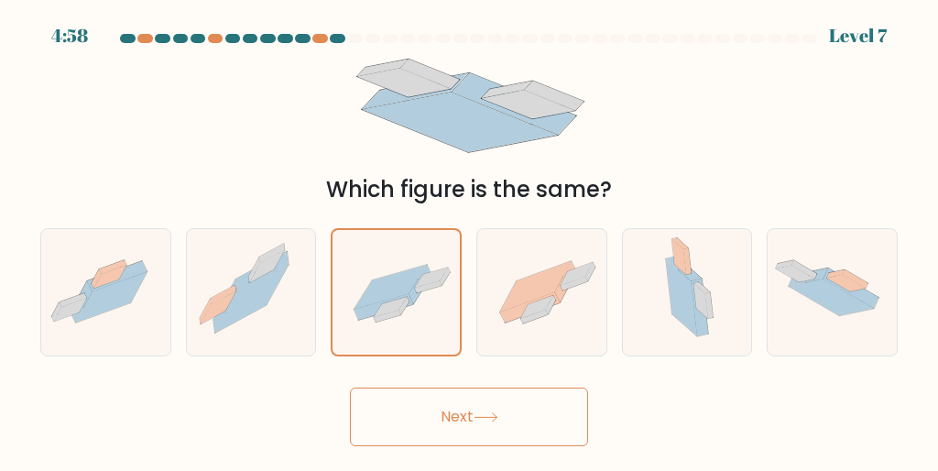
click at [468, 427] on button "Next" at bounding box center [469, 416] width 238 height 59
click at [452, 419] on button "Next" at bounding box center [469, 416] width 238 height 59
click at [452, 421] on button "Next" at bounding box center [469, 416] width 238 height 59
click at [448, 411] on button "Next" at bounding box center [469, 416] width 238 height 59
click at [444, 417] on button "Next" at bounding box center [469, 416] width 238 height 59
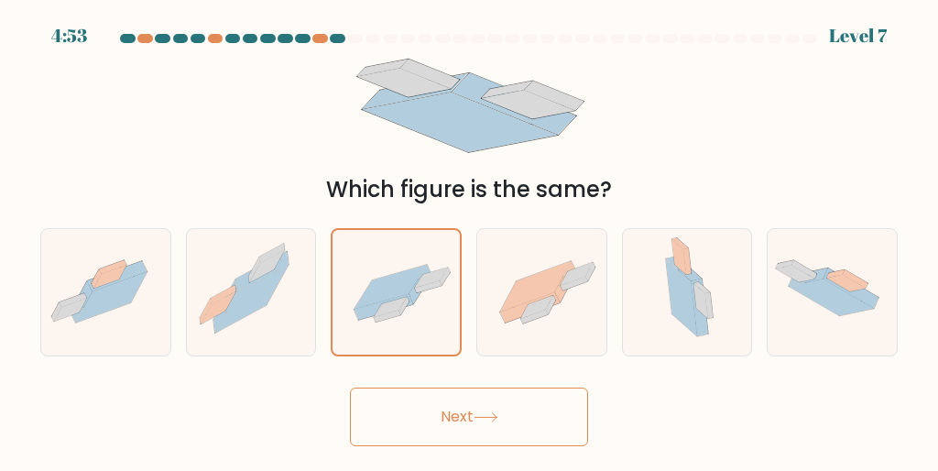
click at [406, 407] on button "Next" at bounding box center [469, 416] width 238 height 59
click at [429, 399] on button "Next" at bounding box center [469, 416] width 238 height 59
click at [460, 407] on button "Next" at bounding box center [469, 416] width 238 height 59
click at [468, 407] on button "Next" at bounding box center [469, 416] width 238 height 59
click at [484, 403] on button "Next" at bounding box center [469, 416] width 238 height 59
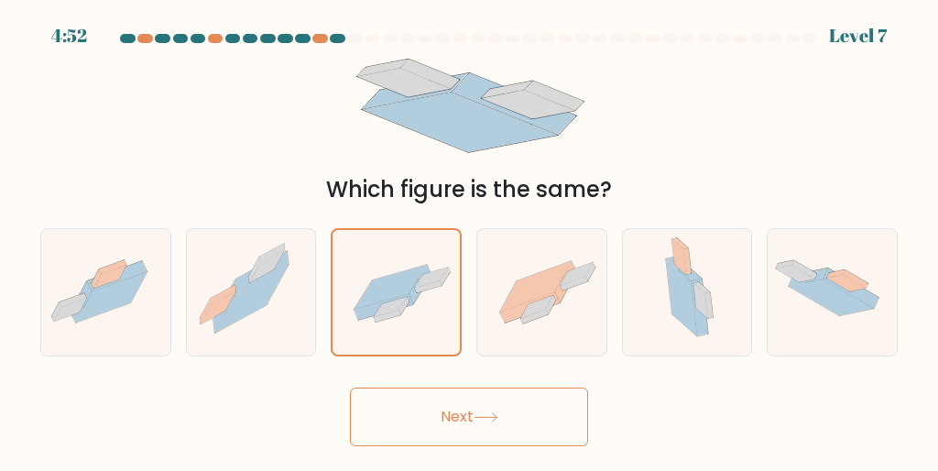
click at [520, 399] on button "Next" at bounding box center [469, 416] width 238 height 59
click at [509, 411] on button "Next" at bounding box center [469, 416] width 238 height 59
click at [511, 414] on button "Next" at bounding box center [469, 416] width 238 height 59
click at [519, 397] on button "Next" at bounding box center [469, 416] width 238 height 59
click at [510, 419] on button "Next" at bounding box center [469, 416] width 238 height 59
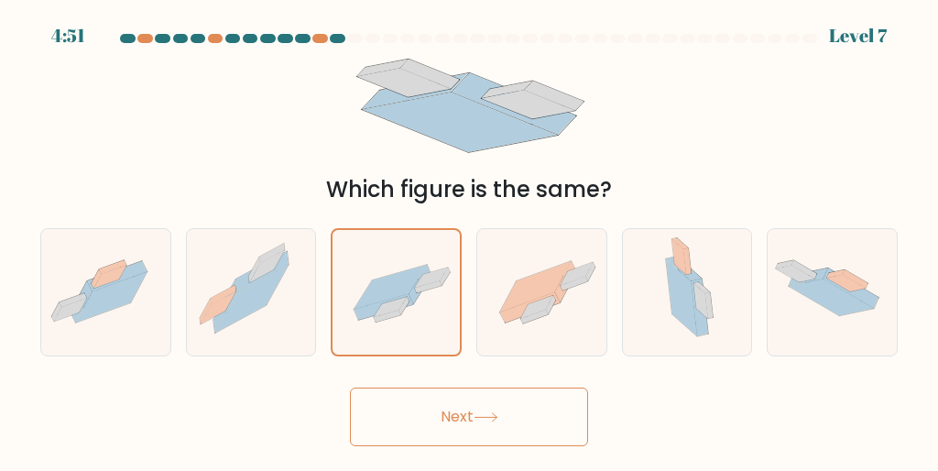
click at [506, 421] on button "Next" at bounding box center [469, 416] width 238 height 59
click at [496, 418] on icon at bounding box center [485, 417] width 22 height 8
click at [491, 397] on button "Next" at bounding box center [469, 416] width 238 height 59
click at [485, 404] on button "Next" at bounding box center [469, 416] width 238 height 59
click at [493, 388] on button "Next" at bounding box center [469, 416] width 238 height 59
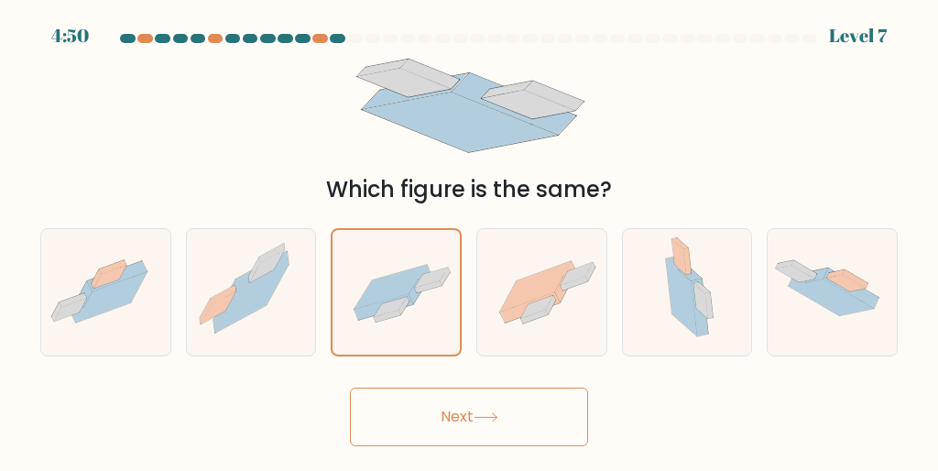
click at [480, 421] on icon at bounding box center [486, 417] width 25 height 10
click at [482, 414] on icon at bounding box center [486, 417] width 25 height 10
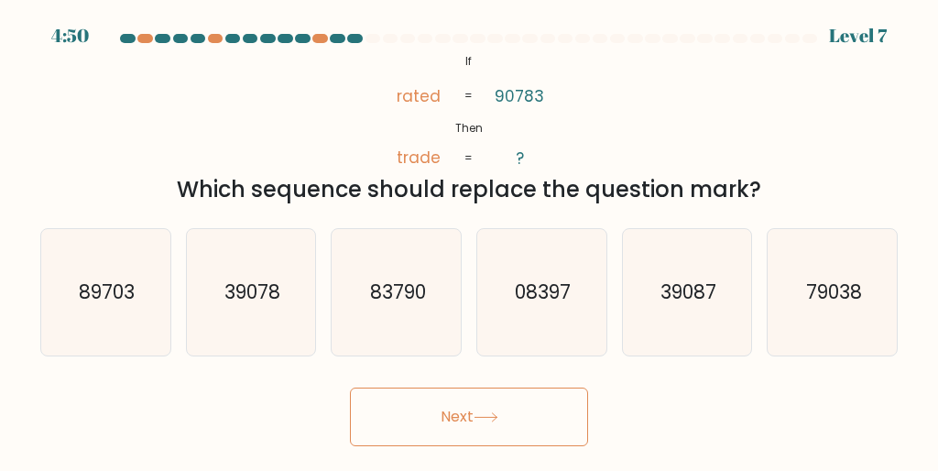
click at [480, 425] on button "Next" at bounding box center [469, 416] width 238 height 59
click at [479, 423] on button "Next" at bounding box center [469, 416] width 238 height 59
click at [477, 430] on button "Next" at bounding box center [469, 416] width 238 height 59
click at [477, 433] on button "Next" at bounding box center [469, 416] width 238 height 59
click at [470, 441] on button "Next" at bounding box center [469, 416] width 238 height 59
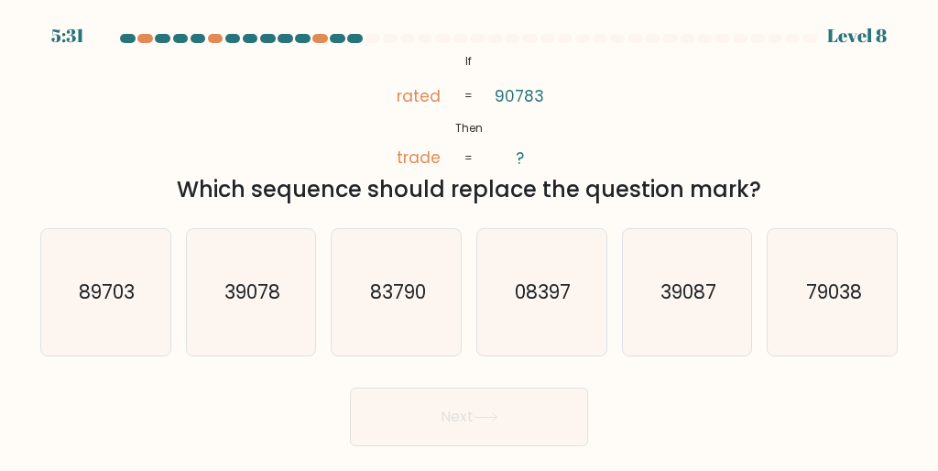
click at [470, 443] on button "Next" at bounding box center [469, 416] width 238 height 59
click at [469, 442] on button "Next" at bounding box center [469, 416] width 238 height 59
click at [462, 444] on button "Next" at bounding box center [469, 416] width 238 height 59
click at [463, 441] on button "Next" at bounding box center [469, 416] width 238 height 59
click at [462, 441] on button "Next" at bounding box center [469, 416] width 238 height 59
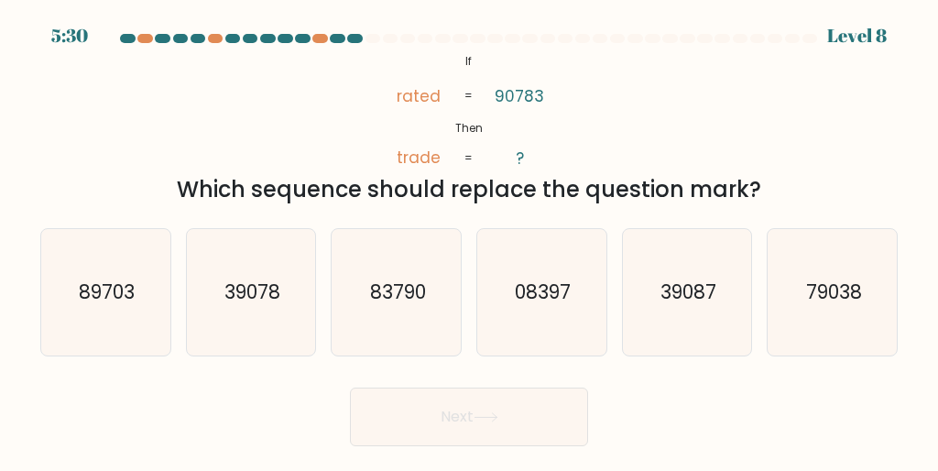
click at [458, 441] on button "Next" at bounding box center [469, 416] width 238 height 59
click at [458, 443] on button "Next" at bounding box center [469, 416] width 238 height 59
click at [465, 444] on button "Next" at bounding box center [469, 416] width 238 height 59
click at [465, 459] on body "5:30 Level 8 If" at bounding box center [469, 235] width 938 height 471
click at [458, 464] on body "5:30 Level 8 If" at bounding box center [469, 235] width 938 height 471
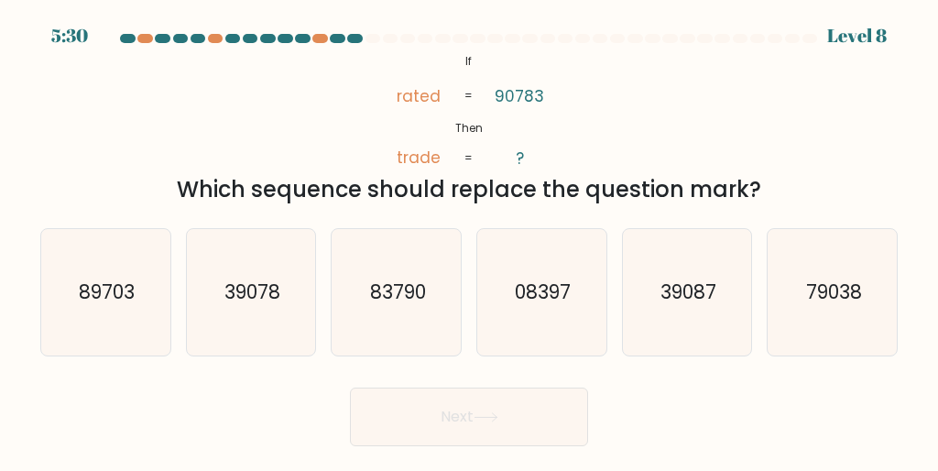
click at [456, 462] on body "5:30 Level 8 If" at bounding box center [469, 235] width 938 height 471
click at [462, 444] on button "Next" at bounding box center [469, 416] width 238 height 59
click at [462, 441] on button "Next" at bounding box center [469, 416] width 238 height 59
click at [458, 444] on button "Next" at bounding box center [469, 416] width 238 height 59
click at [452, 461] on body "5:29 Level 8 If" at bounding box center [469, 235] width 938 height 471
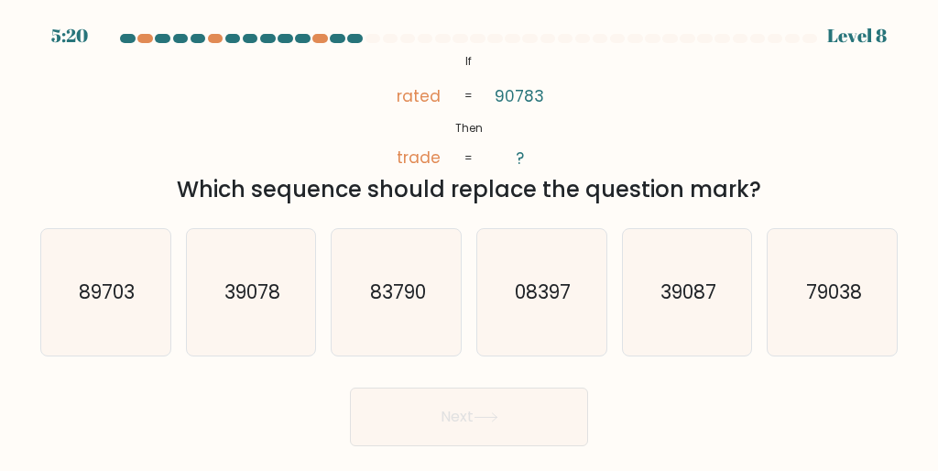
click at [813, 312] on icon "79038" at bounding box center [832, 292] width 126 height 126
click at [470, 240] on input "f. 79038" at bounding box center [469, 237] width 1 height 5
radio input "true"
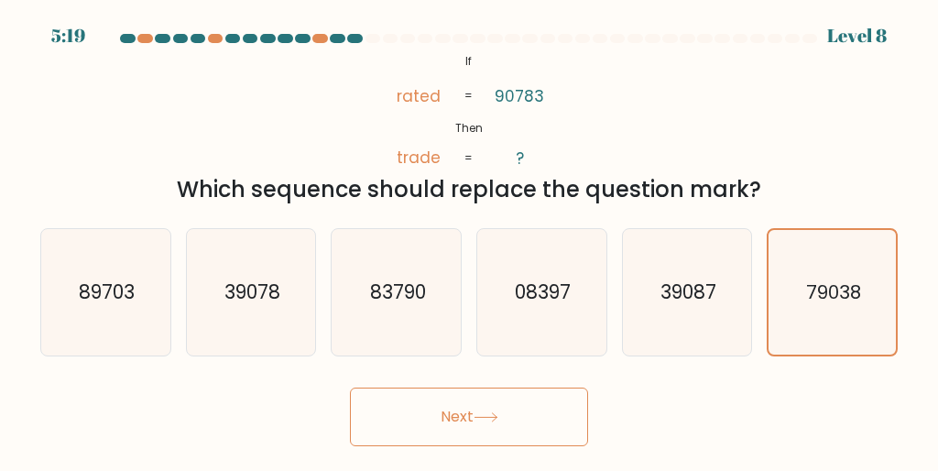
click at [498, 412] on icon at bounding box center [486, 417] width 25 height 10
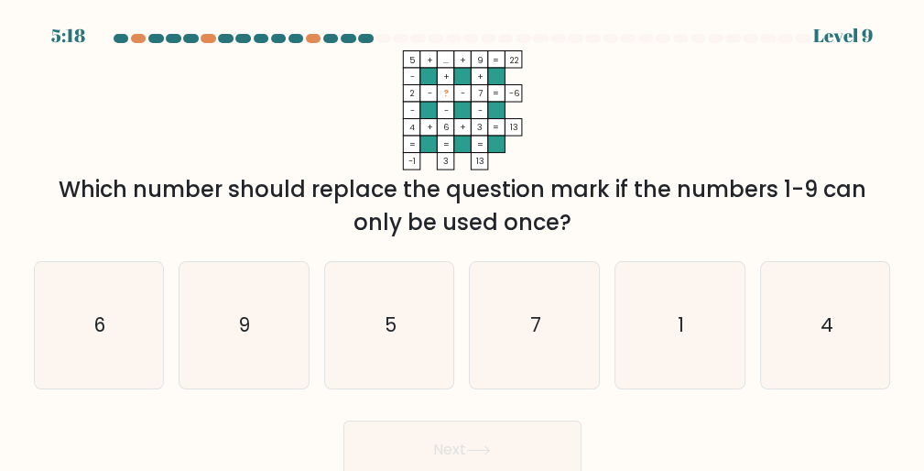
click at [438, 409] on form at bounding box center [462, 256] width 924 height 445
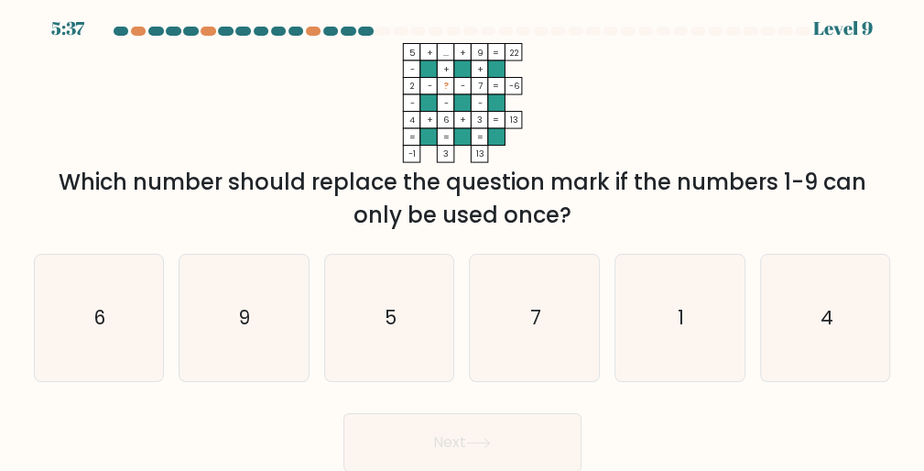
click at [670, 318] on icon "1" at bounding box center [679, 318] width 126 height 126
click at [463, 233] on input "e. 1" at bounding box center [463, 230] width 1 height 5
radio input "true"
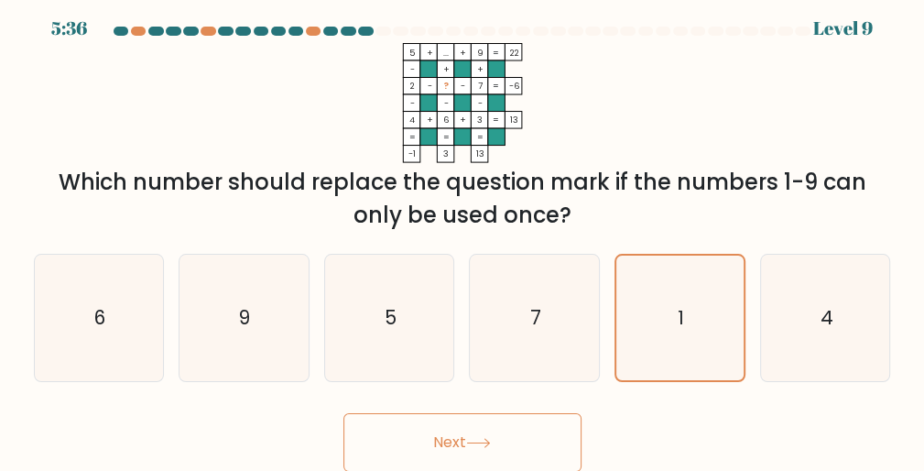
click at [513, 430] on button "Next" at bounding box center [462, 442] width 238 height 59
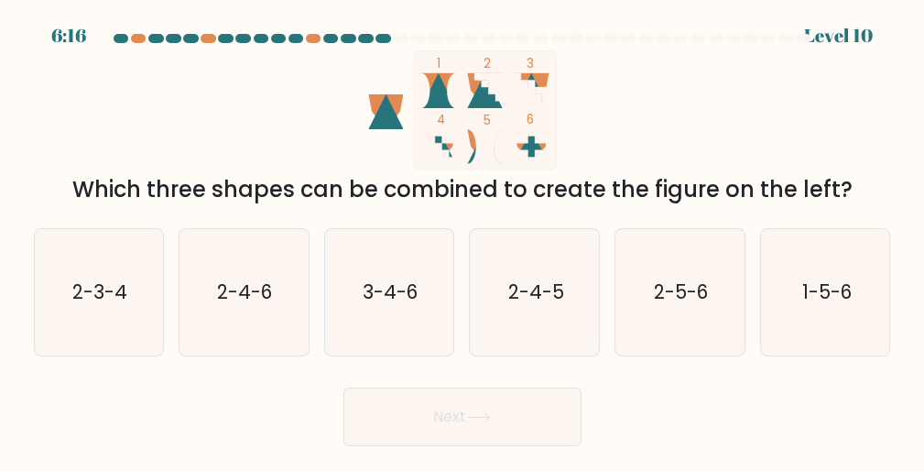
scroll to position [0, 0]
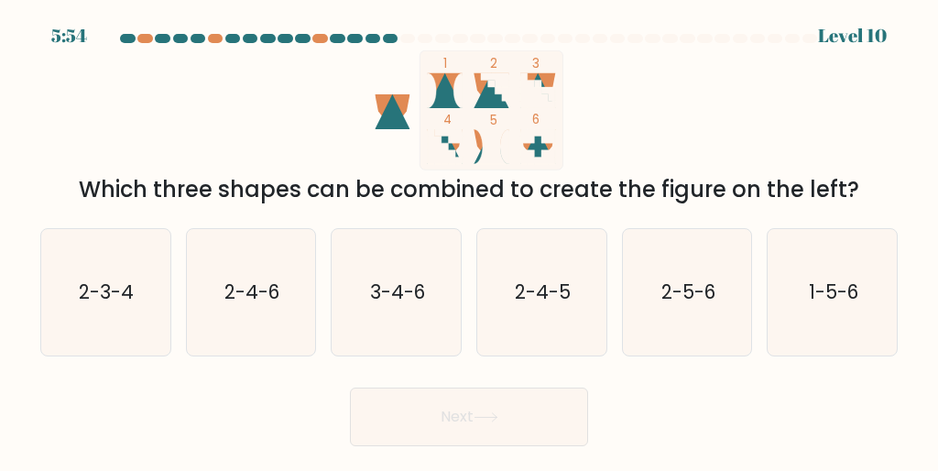
click at [832, 301] on text "1-5-6" at bounding box center [833, 291] width 49 height 27
click at [470, 240] on input "f. 1-5-6" at bounding box center [469, 237] width 1 height 5
radio input "true"
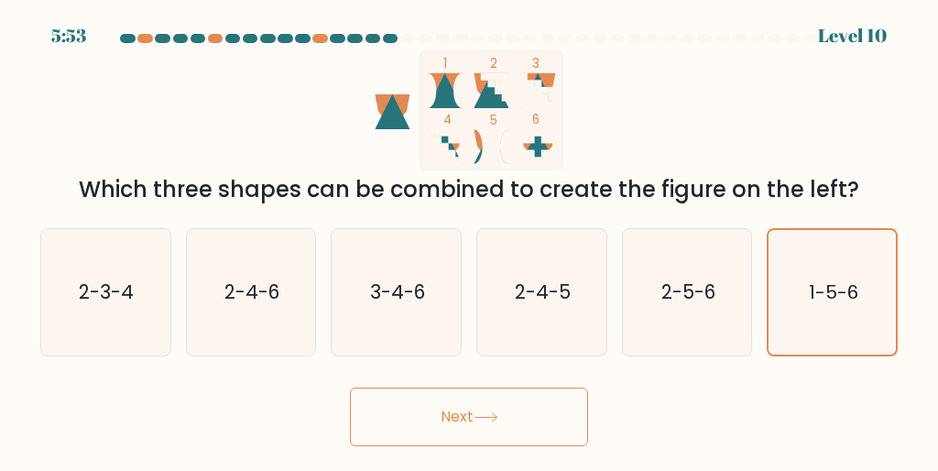
click at [518, 415] on button "Next" at bounding box center [469, 416] width 238 height 59
click at [484, 414] on icon at bounding box center [486, 417] width 25 height 10
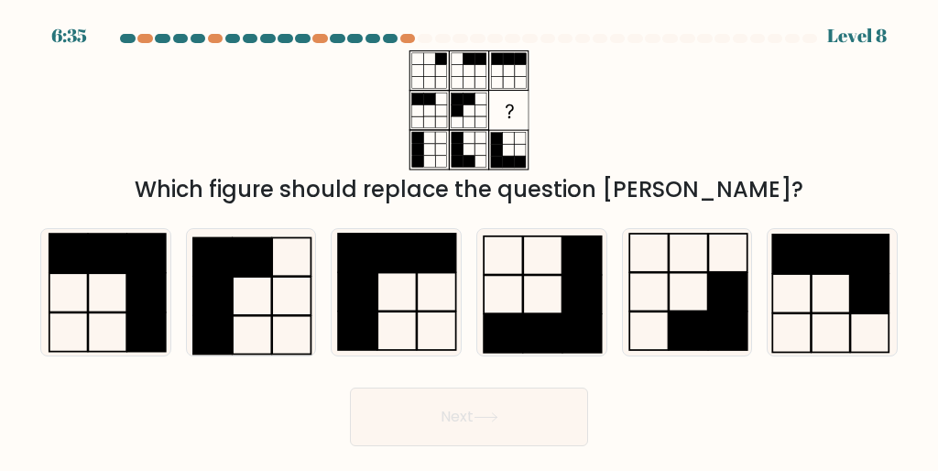
click at [440, 414] on button "Next" at bounding box center [469, 416] width 238 height 59
click at [575, 211] on form at bounding box center [469, 240] width 938 height 412
click at [275, 287] on icon at bounding box center [251, 292] width 126 height 126
click at [469, 240] on input "b." at bounding box center [469, 237] width 1 height 5
radio input "true"
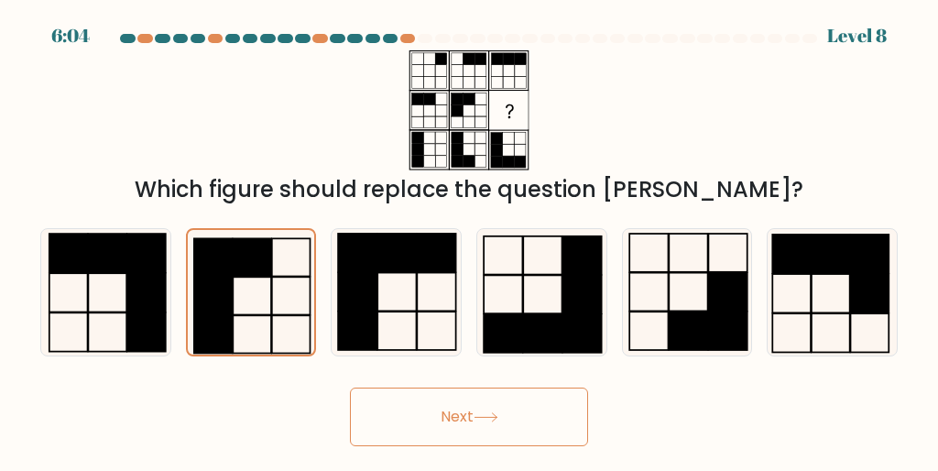
click at [460, 412] on button "Next" at bounding box center [469, 416] width 238 height 59
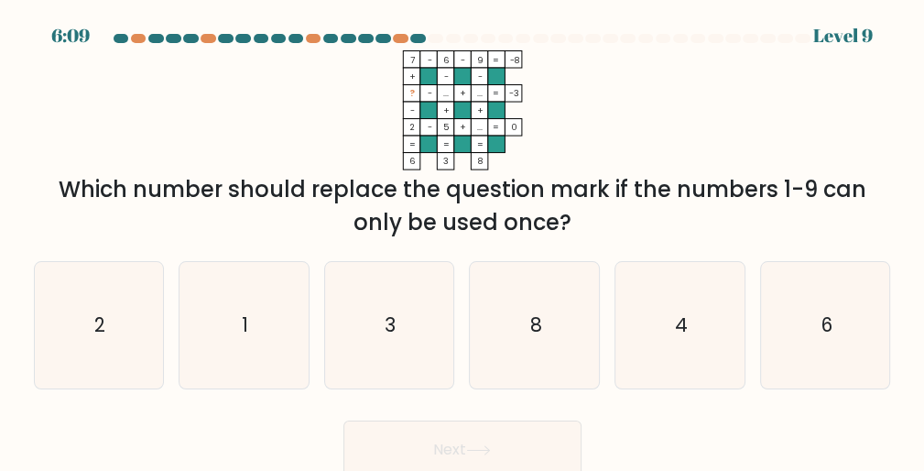
click at [249, 311] on icon "1" at bounding box center [243, 325] width 126 height 126
click at [463, 240] on input "b. 1" at bounding box center [463, 237] width 1 height 5
radio input "true"
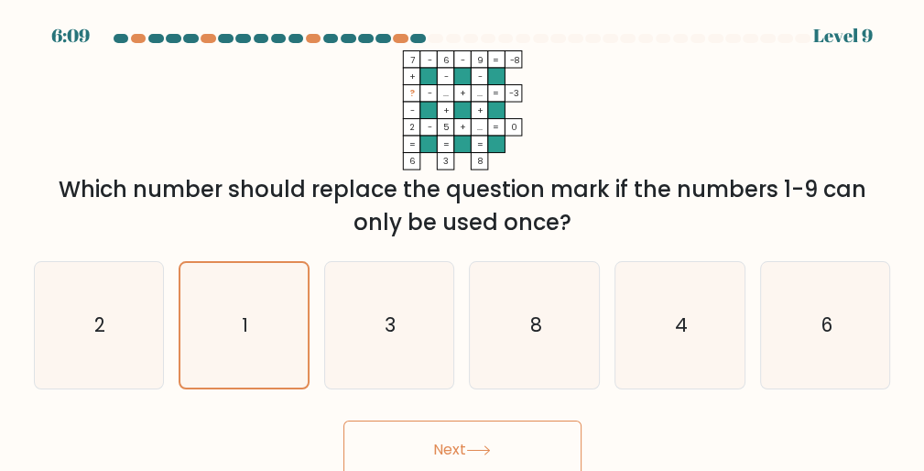
click at [462, 436] on button "Next" at bounding box center [462, 449] width 238 height 59
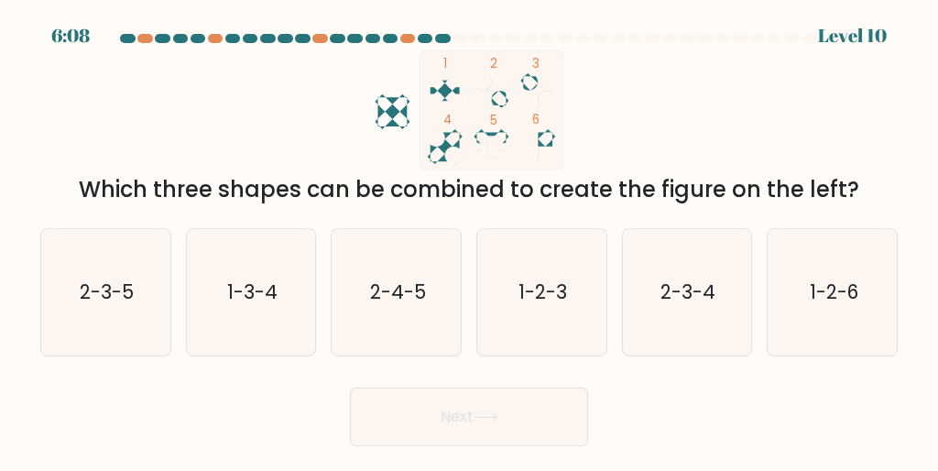
click at [689, 307] on icon "2-3-4" at bounding box center [687, 292] width 126 height 126
click at [470, 240] on input "e. 2-3-4" at bounding box center [469, 237] width 1 height 5
radio input "true"
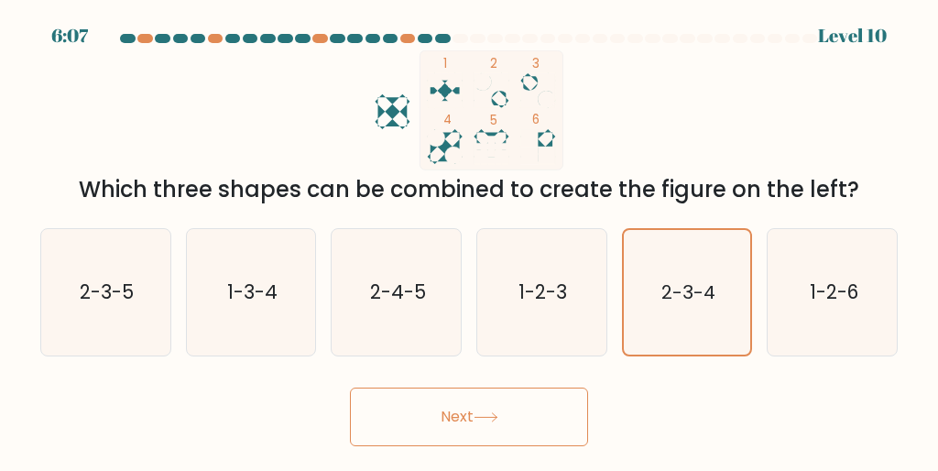
click at [491, 402] on button "Next" at bounding box center [469, 416] width 238 height 59
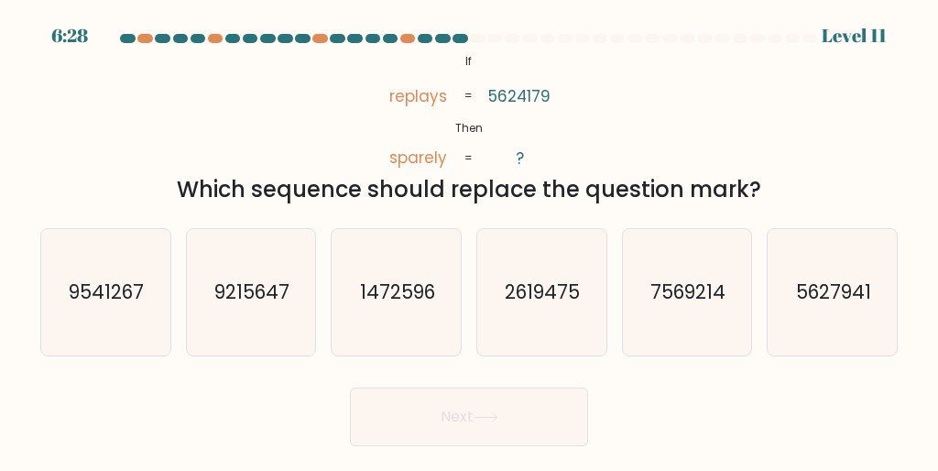
click at [267, 284] on text "9215647" at bounding box center [251, 291] width 75 height 27
click at [469, 240] on input "b. 9215647" at bounding box center [469, 237] width 1 height 5
radio input "true"
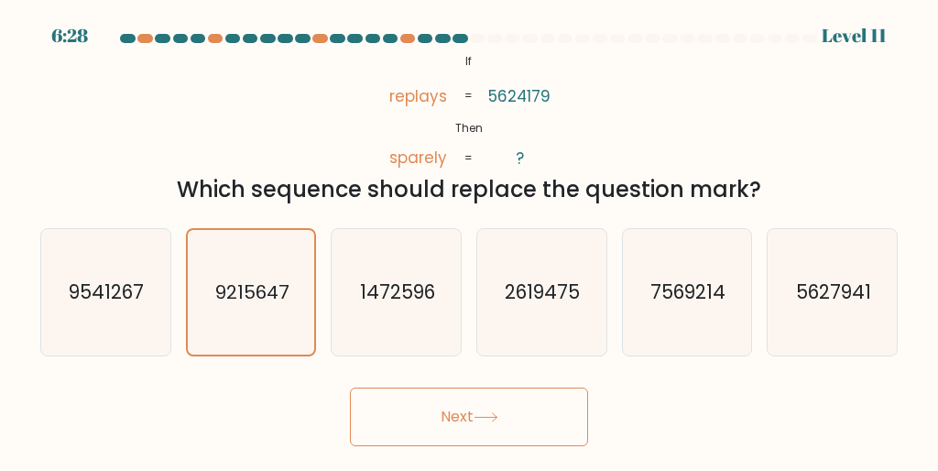
click at [470, 398] on button "Next" at bounding box center [469, 416] width 238 height 59
click at [458, 405] on button "Next" at bounding box center [469, 416] width 238 height 59
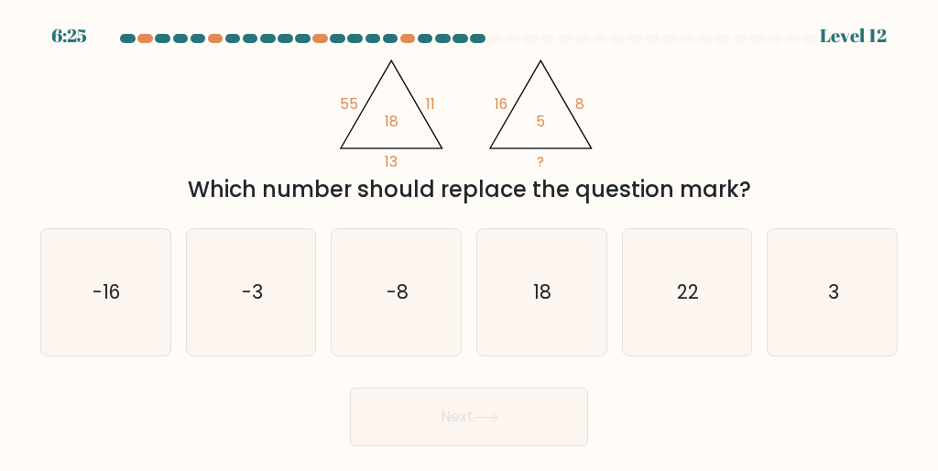
click at [839, 310] on icon "3" at bounding box center [832, 292] width 126 height 126
click at [470, 240] on input "f. 3" at bounding box center [469, 237] width 1 height 5
radio input "true"
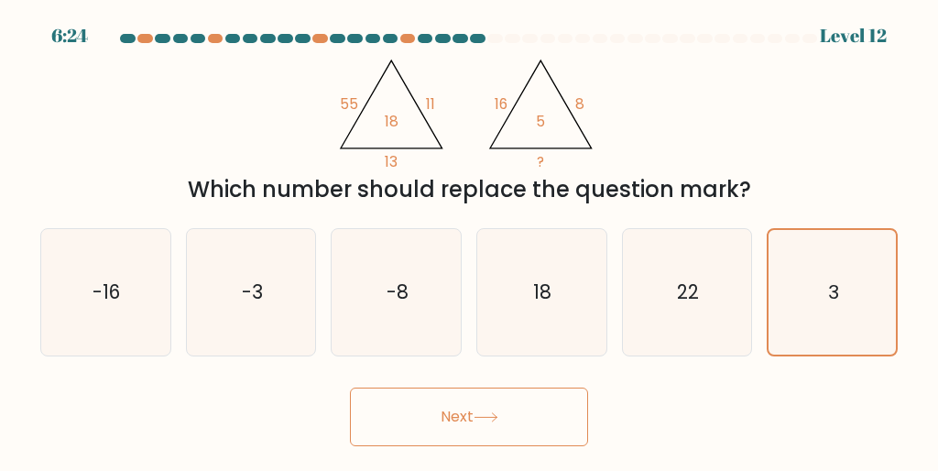
click at [502, 410] on button "Next" at bounding box center [469, 416] width 238 height 59
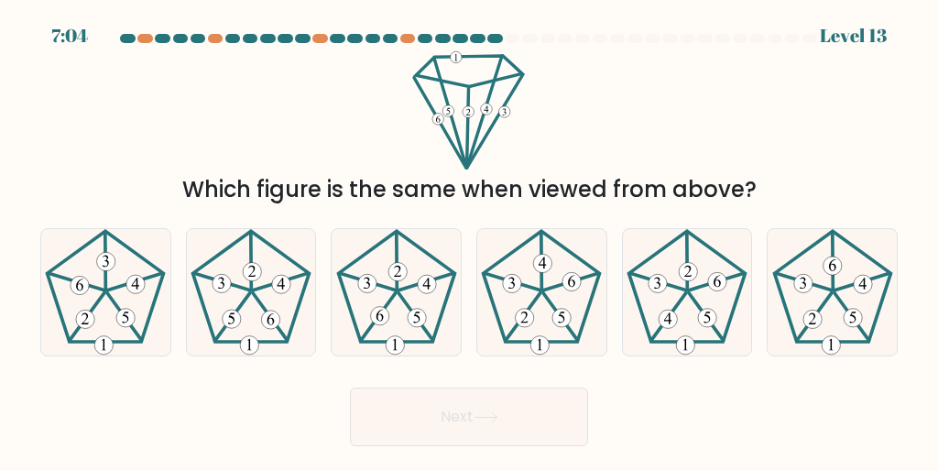
click at [606, 132] on div "Which figure is the same when viewed from above?" at bounding box center [468, 128] width 879 height 156
click at [542, 280] on 633 at bounding box center [541, 261] width 1 height 58
click at [470, 240] on input "d." at bounding box center [469, 237] width 1 height 5
radio input "true"
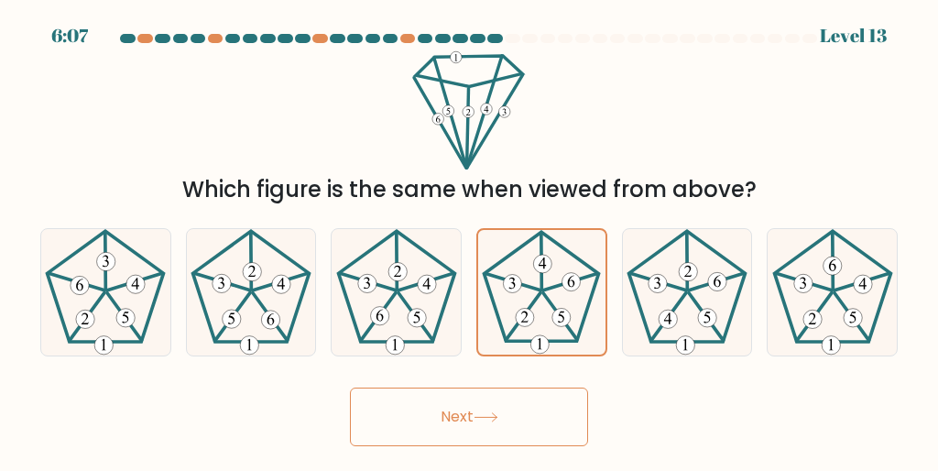
click at [678, 299] on icon at bounding box center [687, 292] width 126 height 126
click at [470, 240] on input "e." at bounding box center [469, 237] width 1 height 5
radio input "true"
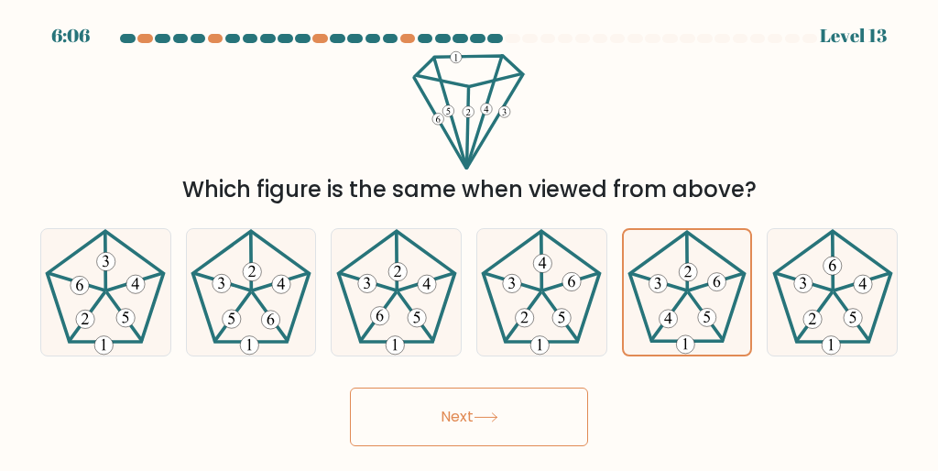
click at [482, 405] on button "Next" at bounding box center [469, 416] width 238 height 59
click at [477, 417] on icon at bounding box center [486, 417] width 25 height 10
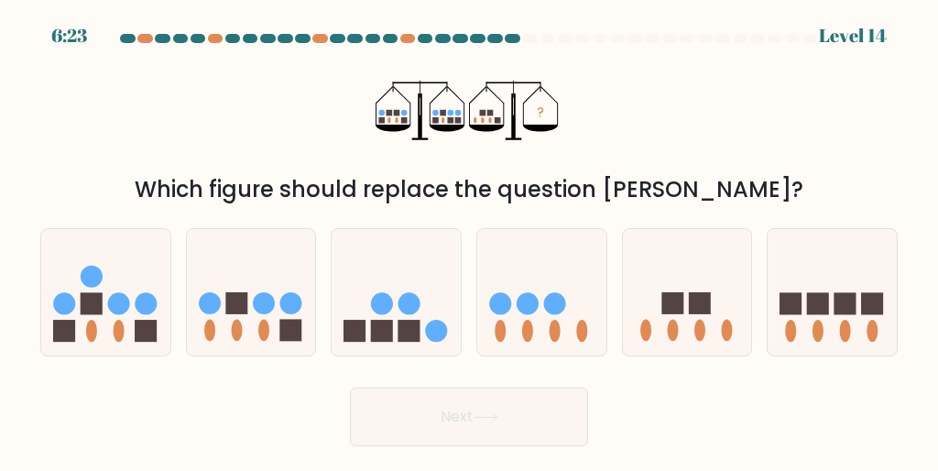
click at [240, 297] on rect at bounding box center [236, 304] width 22 height 22
click at [469, 240] on input "b." at bounding box center [469, 237] width 1 height 5
radio input "true"
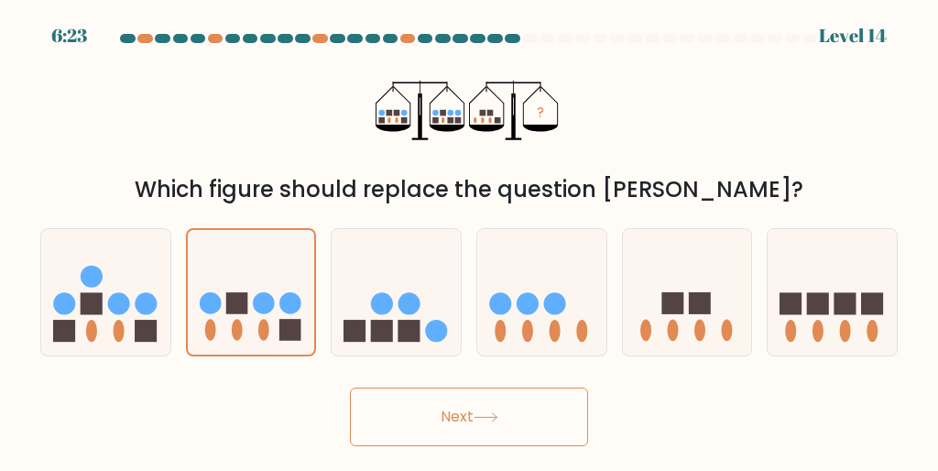
click at [464, 422] on button "Next" at bounding box center [469, 416] width 238 height 59
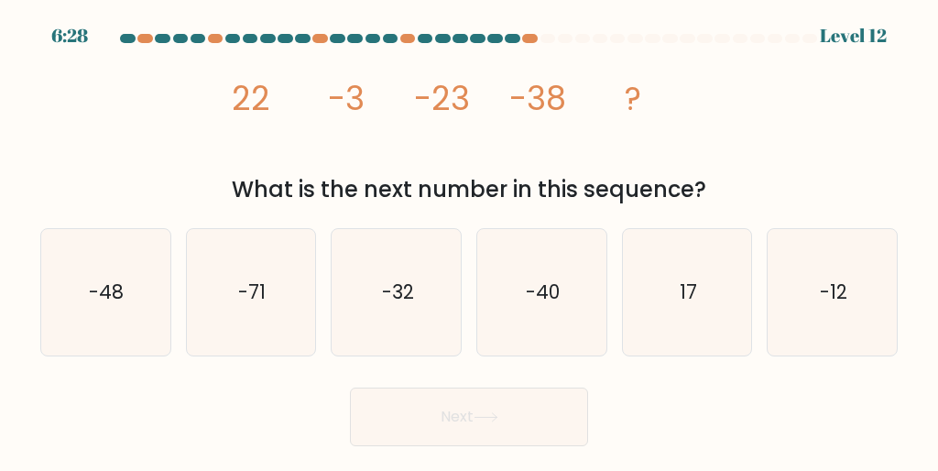
click at [115, 309] on icon "-48" at bounding box center [105, 292] width 126 height 126
click at [469, 240] on input "a. -48" at bounding box center [469, 237] width 1 height 5
radio input "true"
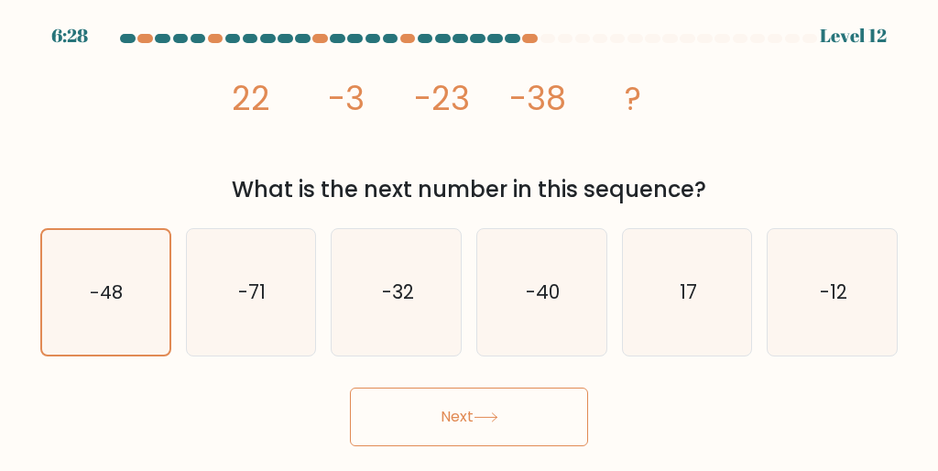
click at [430, 429] on button "Next" at bounding box center [469, 416] width 238 height 59
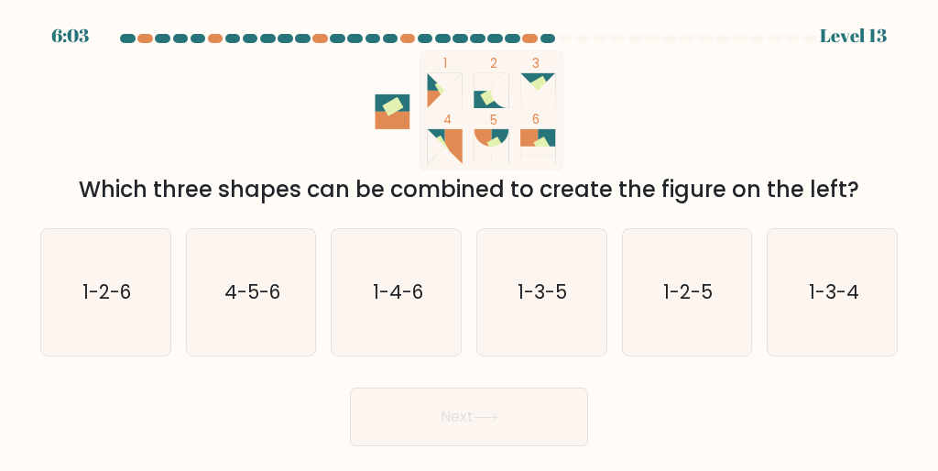
click at [374, 294] on text "1-4-6" at bounding box center [398, 291] width 50 height 27
click at [469, 240] on input "c. 1-4-6" at bounding box center [469, 237] width 1 height 5
radio input "true"
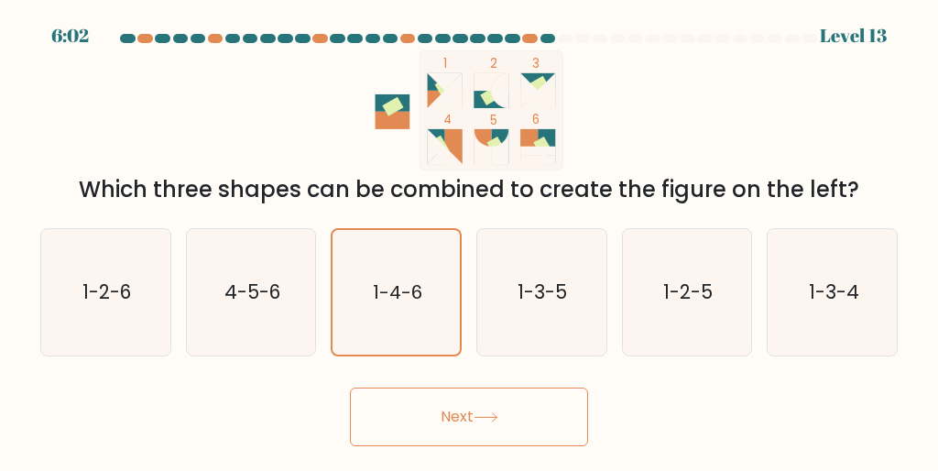
click at [436, 408] on button "Next" at bounding box center [469, 416] width 238 height 59
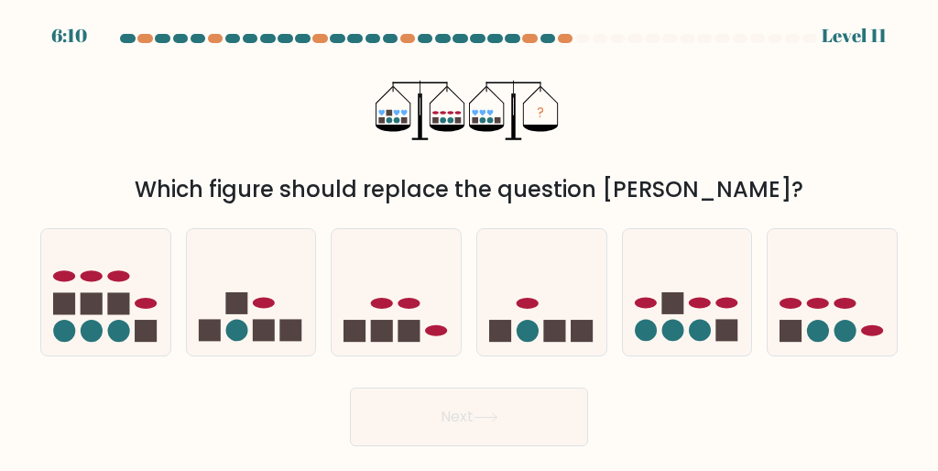
click at [805, 298] on icon at bounding box center [832, 291] width 129 height 107
click at [470, 240] on input "f." at bounding box center [469, 237] width 1 height 5
radio input "true"
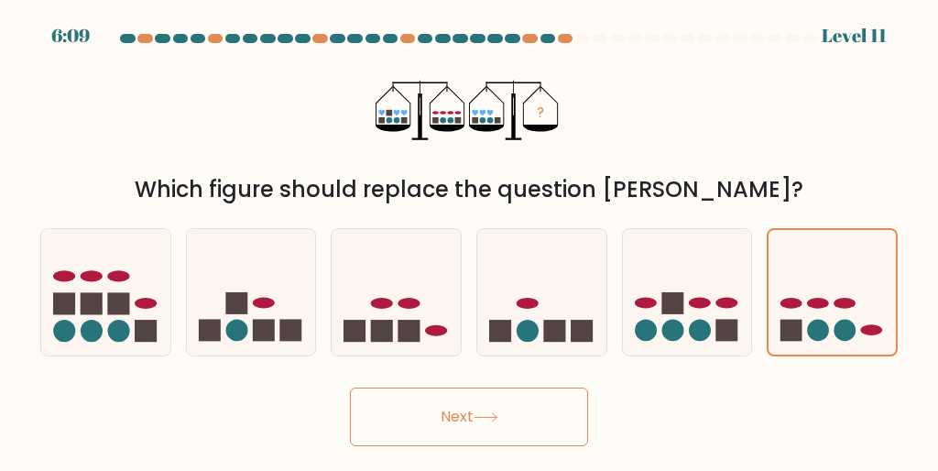
click at [498, 407] on button "Next" at bounding box center [469, 416] width 238 height 59
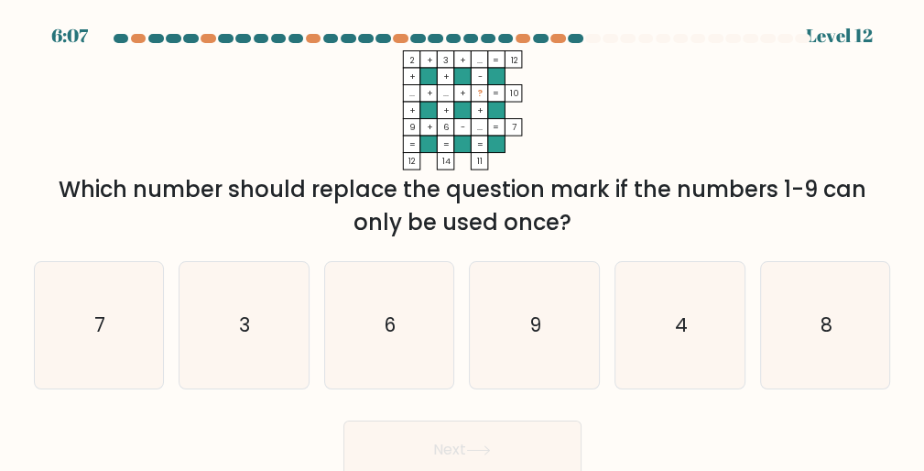
click at [539, 315] on text "9" at bounding box center [535, 324] width 11 height 27
click at [463, 240] on input "d. 9" at bounding box center [463, 237] width 1 height 5
radio input "true"
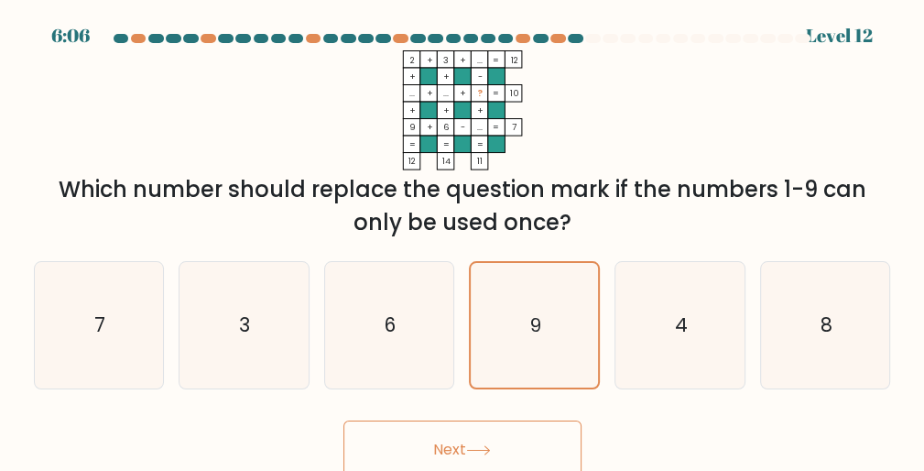
click at [487, 439] on button "Next" at bounding box center [462, 449] width 238 height 59
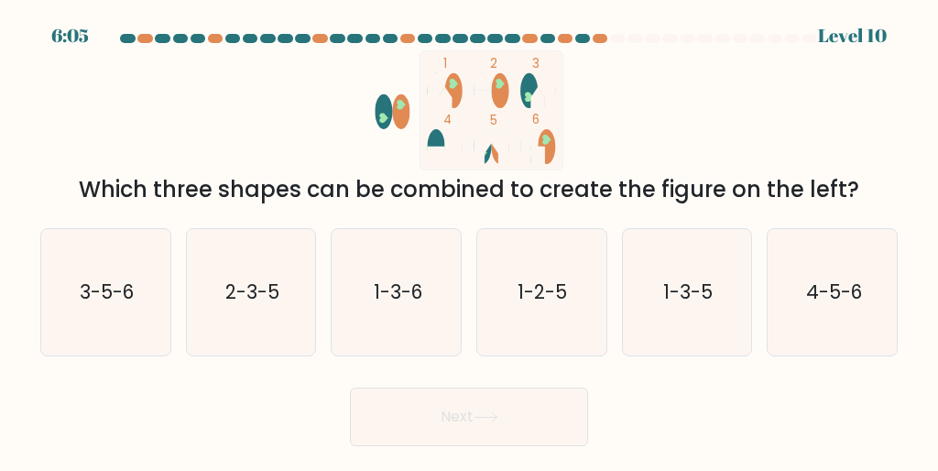
click at [246, 308] on icon "2-3-5" at bounding box center [251, 292] width 126 height 126
click at [469, 240] on input "b. 2-3-5" at bounding box center [469, 237] width 1 height 5
radio input "true"
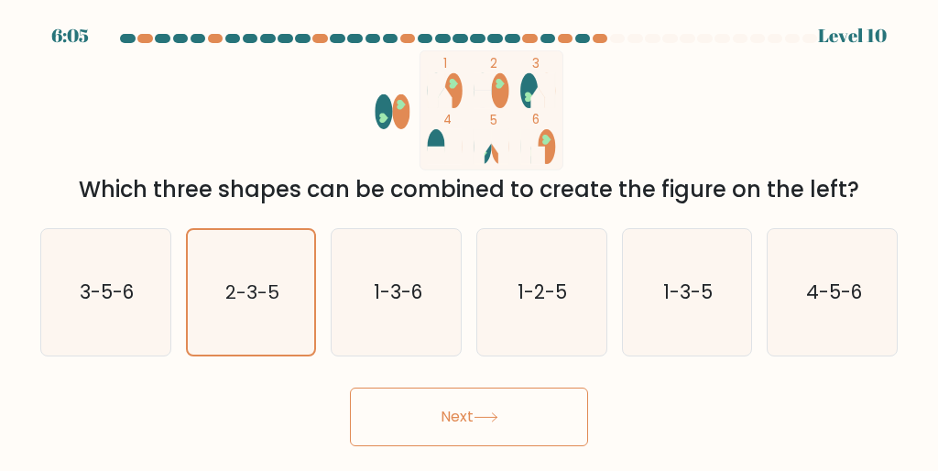
click at [452, 418] on button "Next" at bounding box center [469, 416] width 238 height 59
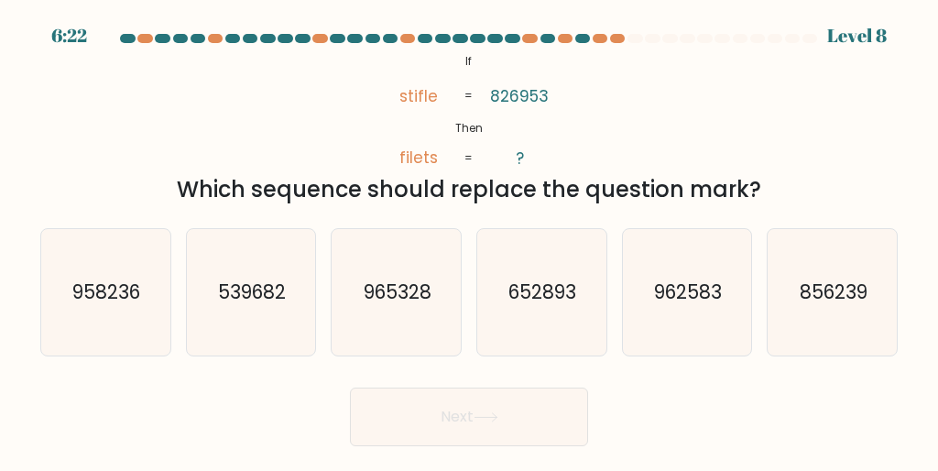
click at [403, 308] on icon "965328" at bounding box center [396, 292] width 126 height 126
click at [469, 240] on input "c. 965328" at bounding box center [469, 237] width 1 height 5
radio input "true"
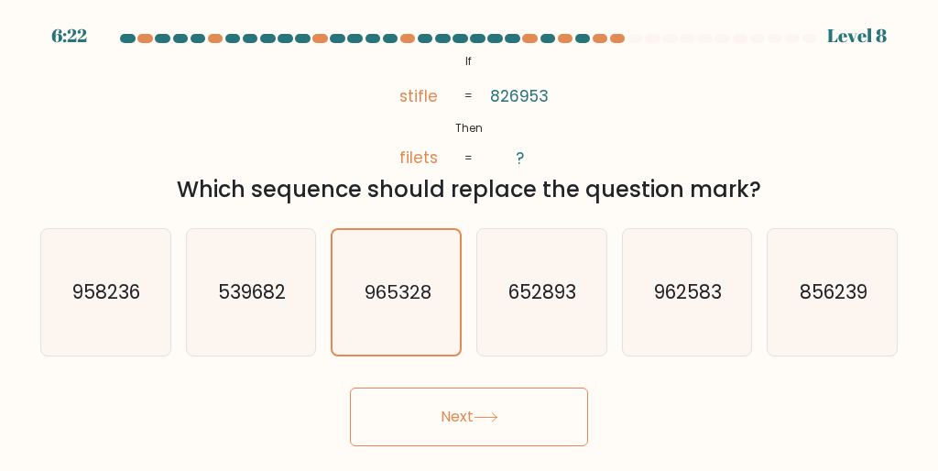
click at [455, 409] on button "Next" at bounding box center [469, 416] width 238 height 59
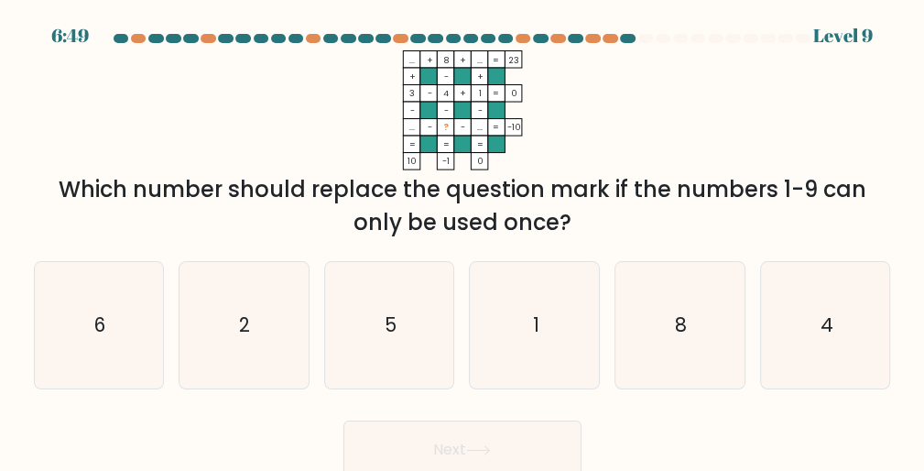
click at [396, 325] on text "5" at bounding box center [391, 324] width 12 height 27
click at [463, 240] on input "c. 5" at bounding box center [463, 237] width 1 height 5
radio input "true"
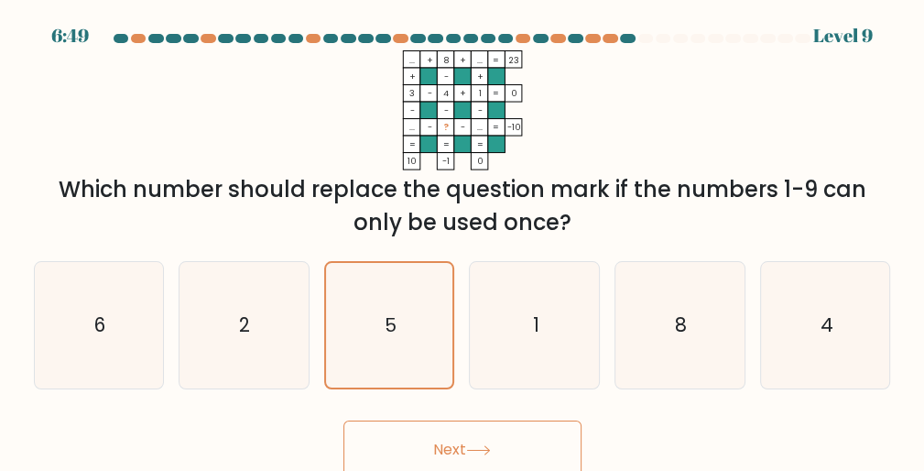
click at [481, 447] on icon at bounding box center [478, 450] width 25 height 10
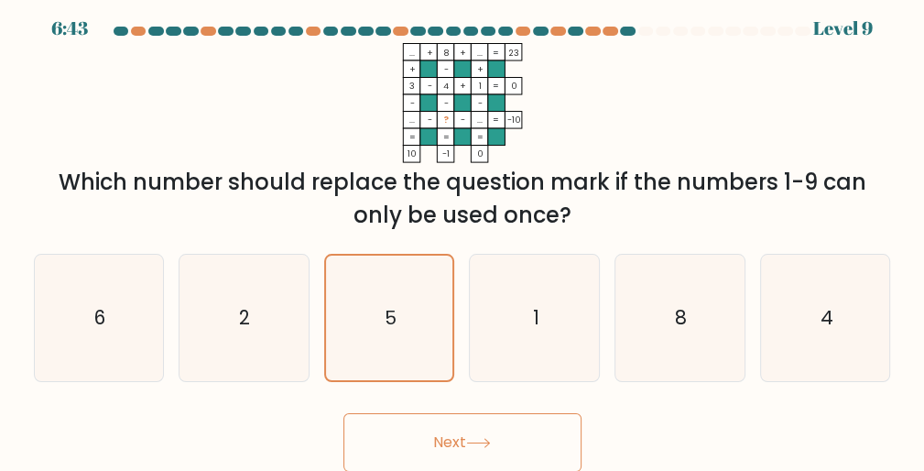
click at [470, 431] on button "Next" at bounding box center [462, 442] width 238 height 59
click at [454, 432] on button "Next" at bounding box center [462, 442] width 238 height 59
click at [448, 435] on button "Next" at bounding box center [462, 442] width 238 height 59
click at [454, 436] on button "Next" at bounding box center [462, 442] width 238 height 59
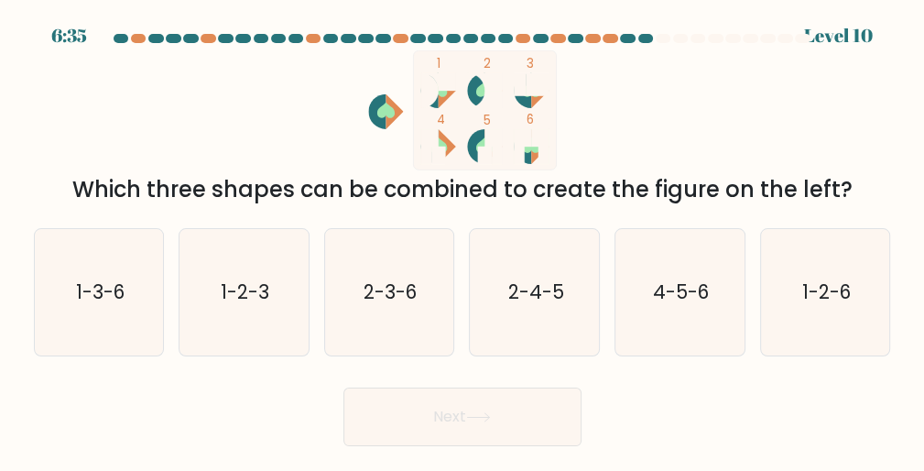
click at [456, 441] on button "Next" at bounding box center [462, 416] width 238 height 59
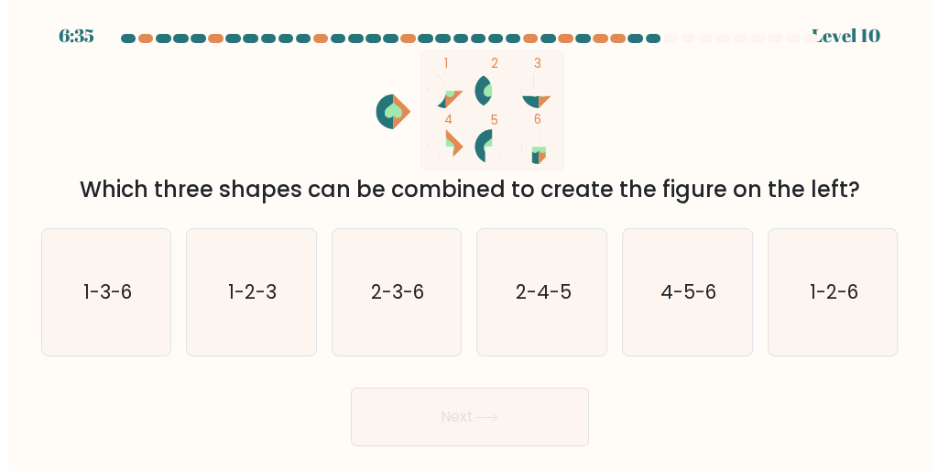
scroll to position [0, 0]
click at [642, 399] on div "Next" at bounding box center [468, 412] width 879 height 68
click at [407, 307] on icon "2-3-6" at bounding box center [396, 292] width 126 height 126
click at [469, 240] on input "c. 2-3-6" at bounding box center [469, 237] width 1 height 5
radio input "true"
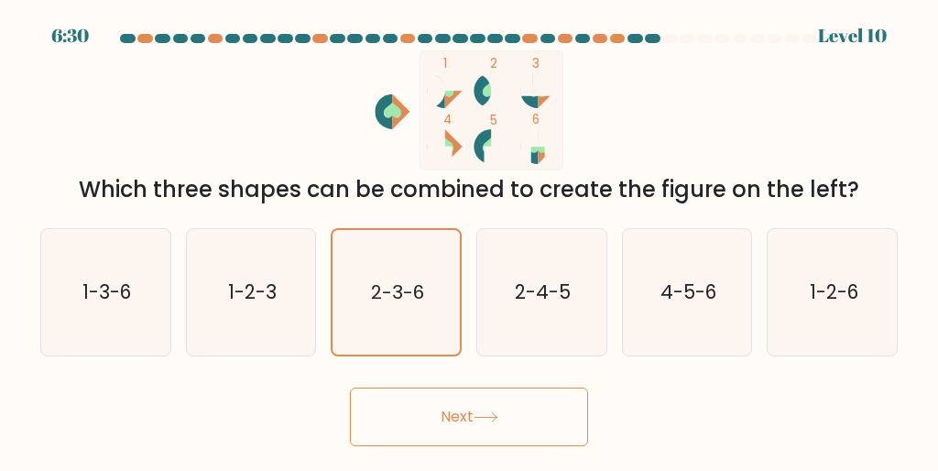
click at [496, 417] on icon at bounding box center [485, 417] width 22 height 8
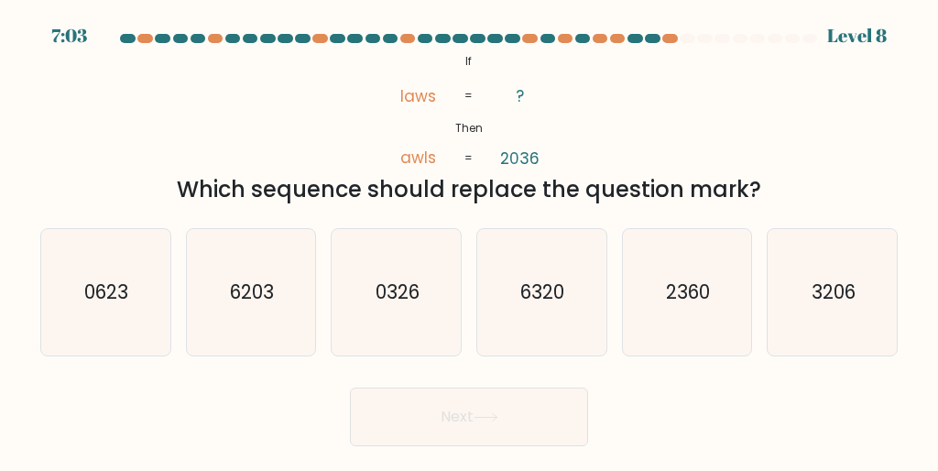
click at [838, 298] on text "3206" at bounding box center [833, 291] width 44 height 27
click at [470, 240] on input "f. 3206" at bounding box center [469, 237] width 1 height 5
radio input "true"
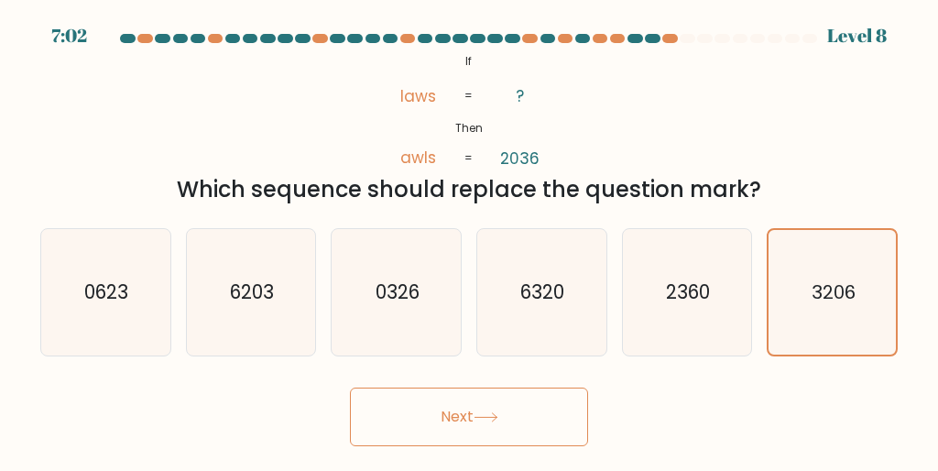
click at [450, 402] on button "Next" at bounding box center [469, 416] width 238 height 59
